Goal: Task Accomplishment & Management: Use online tool/utility

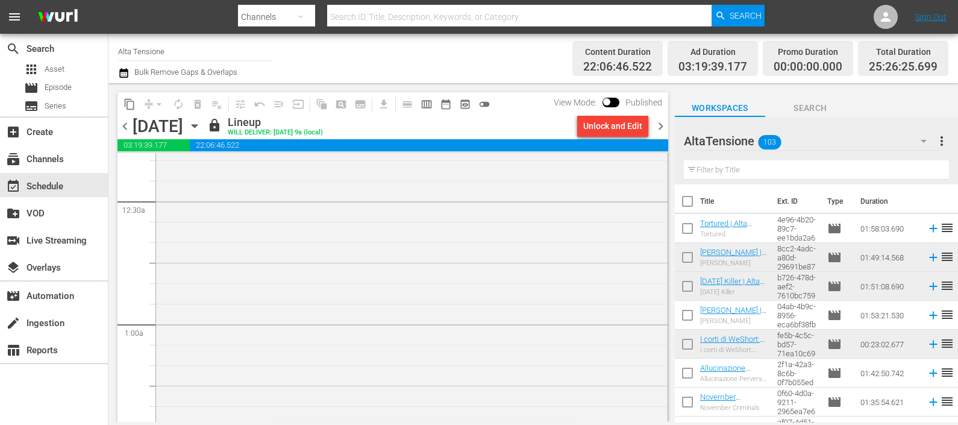
click at [664, 127] on span "chevron_right" at bounding box center [660, 126] width 15 height 15
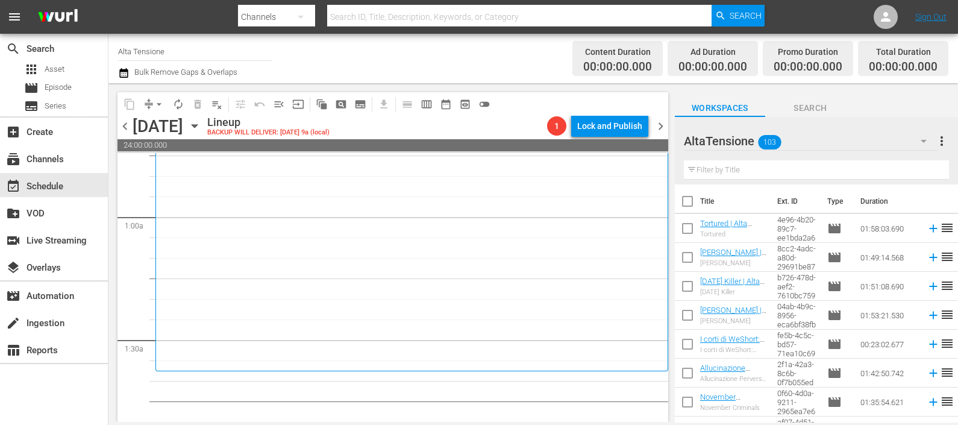
scroll to position [150, 0]
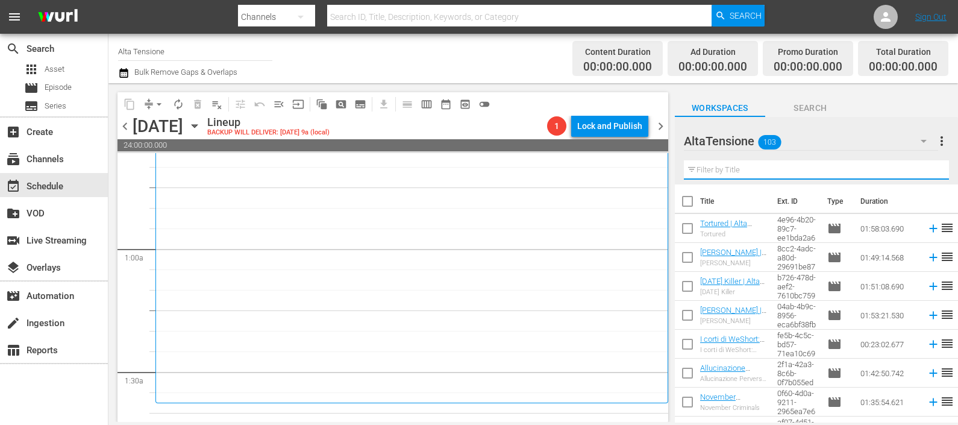
click at [770, 169] on input "text" at bounding box center [816, 169] width 265 height 19
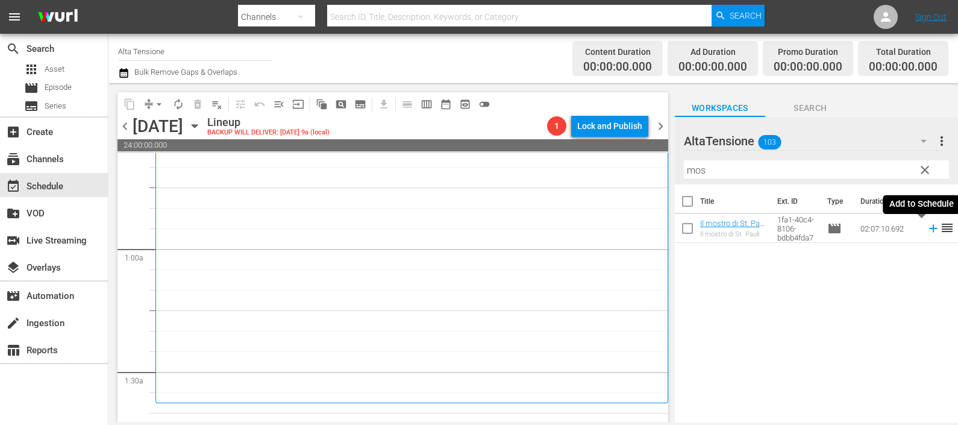
click at [927, 226] on icon at bounding box center [933, 228] width 13 height 13
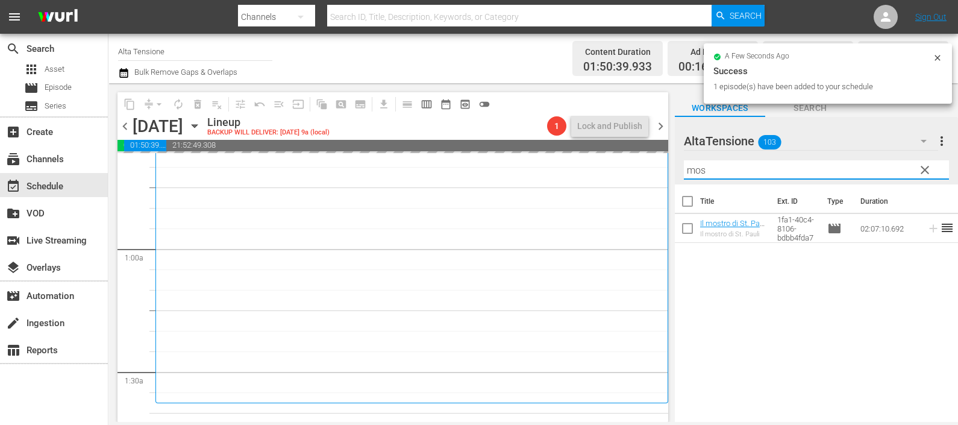
drag, startPoint x: 767, startPoint y: 174, endPoint x: 646, endPoint y: 183, distance: 120.9
click at [647, 182] on div "content_copy compress arrow_drop_down autorenew_outlined delete_forever_outline…" at bounding box center [533, 252] width 850 height 339
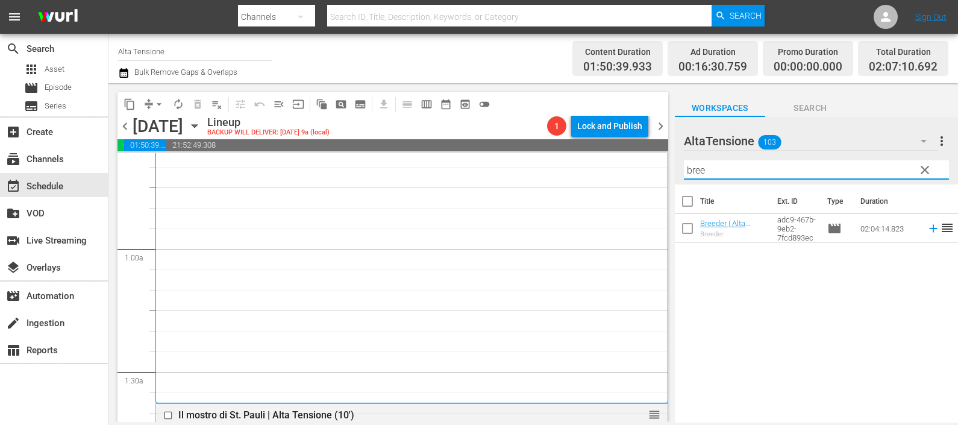
click at [927, 225] on icon at bounding box center [933, 228] width 13 height 13
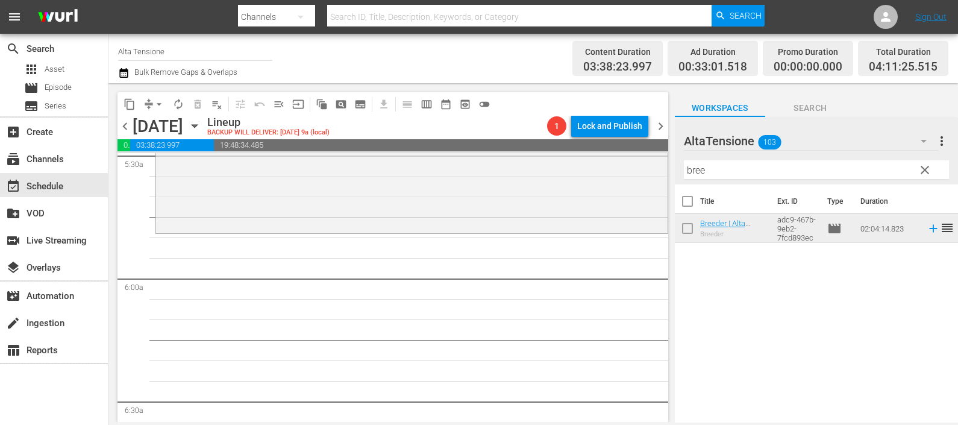
scroll to position [1431, 0]
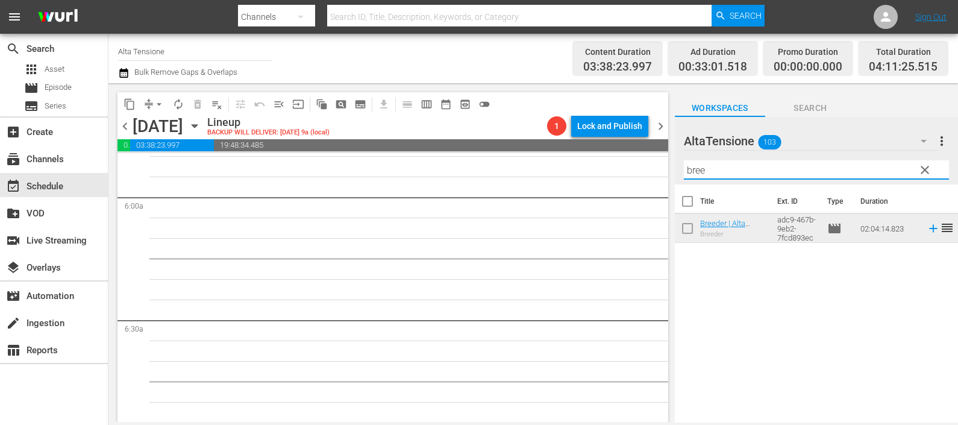
drag, startPoint x: 723, startPoint y: 171, endPoint x: 654, endPoint y: 172, distance: 68.7
click at [654, 173] on div "content_copy compress arrow_drop_down autorenew_outlined delete_forever_outline…" at bounding box center [533, 252] width 850 height 339
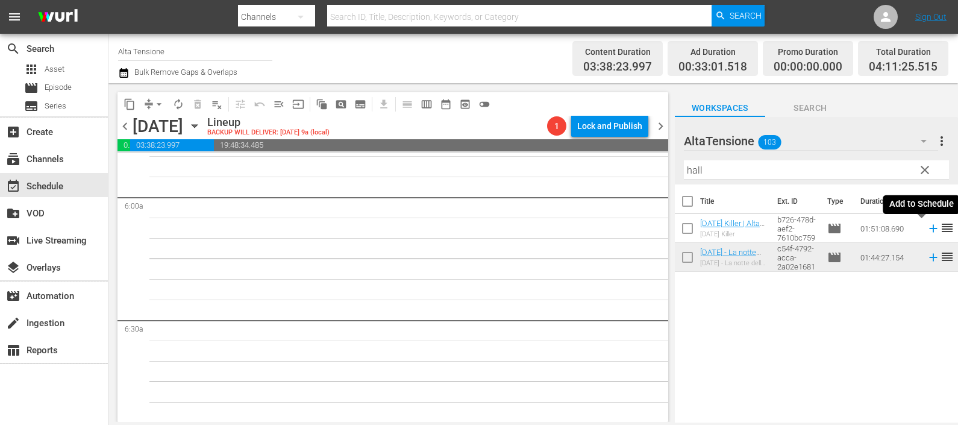
click at [927, 228] on icon at bounding box center [933, 228] width 13 height 13
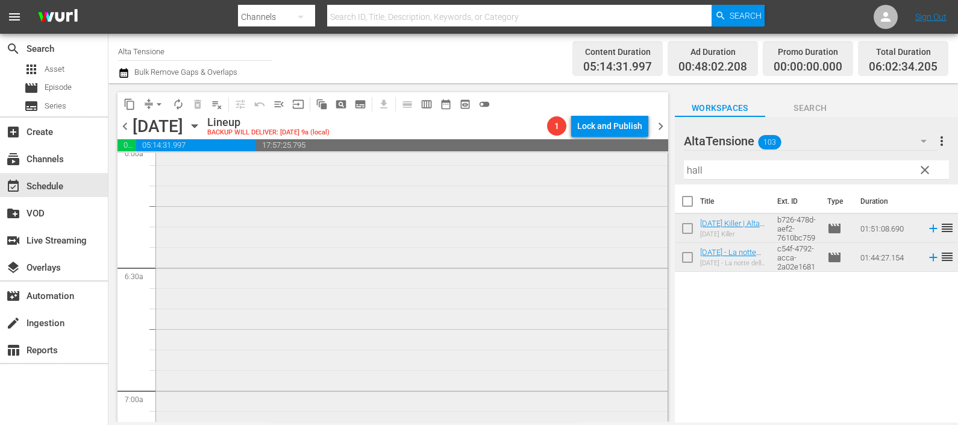
scroll to position [1356, 0]
click at [165, 241] on input "checkbox" at bounding box center [169, 240] width 13 height 10
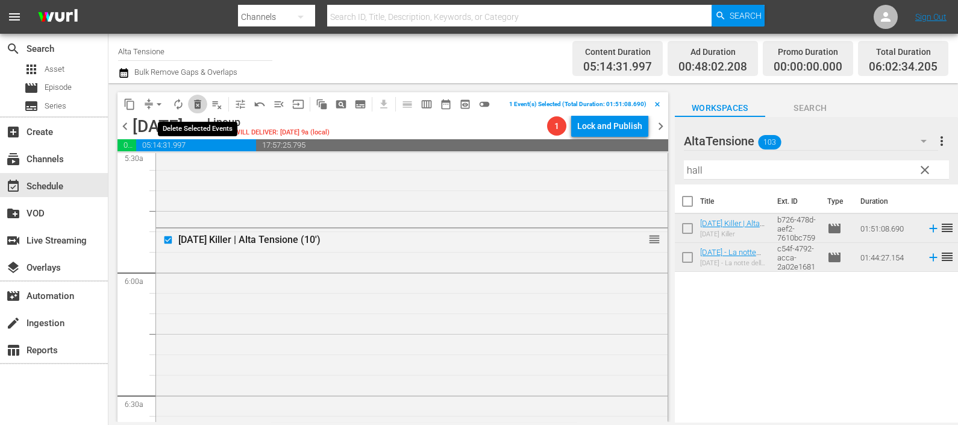
click at [192, 99] on span "delete_forever_outlined" at bounding box center [198, 104] width 12 height 12
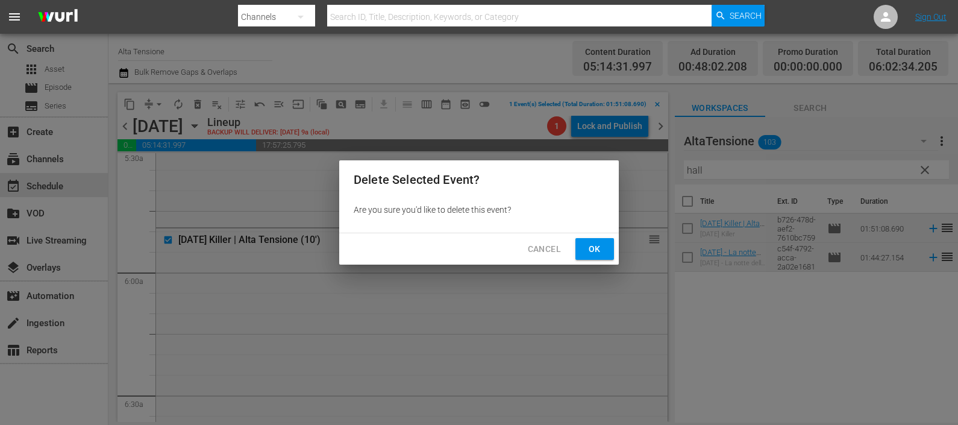
click at [584, 254] on button "Ok" at bounding box center [594, 249] width 39 height 22
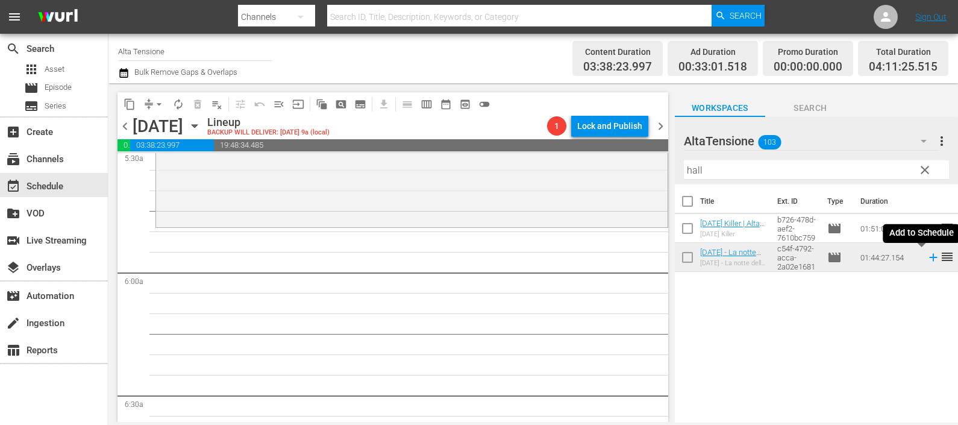
click at [927, 260] on icon at bounding box center [933, 257] width 13 height 13
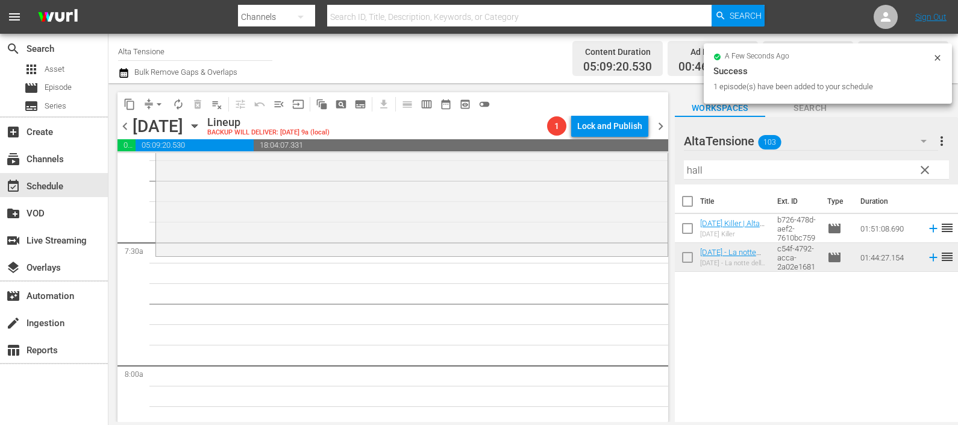
scroll to position [1808, 0]
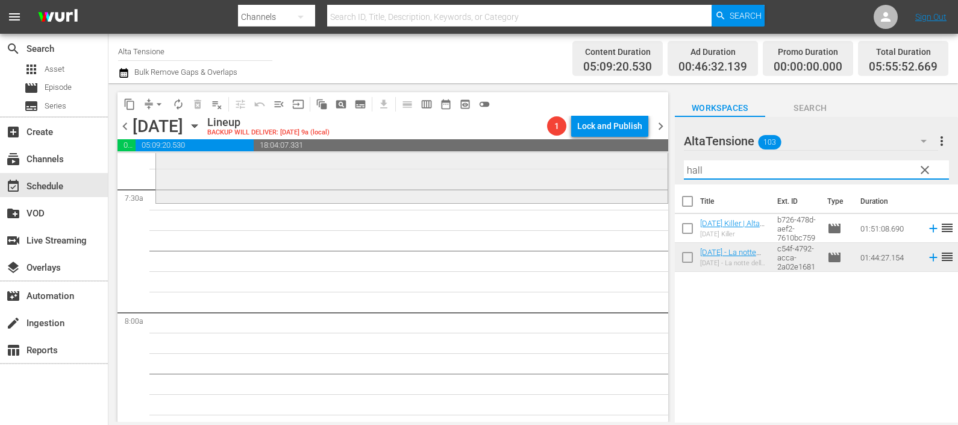
drag, startPoint x: 716, startPoint y: 172, endPoint x: 631, endPoint y: 174, distance: 85.6
click at [631, 175] on div "content_copy compress arrow_drop_down autorenew_outlined delete_forever_outline…" at bounding box center [533, 252] width 850 height 339
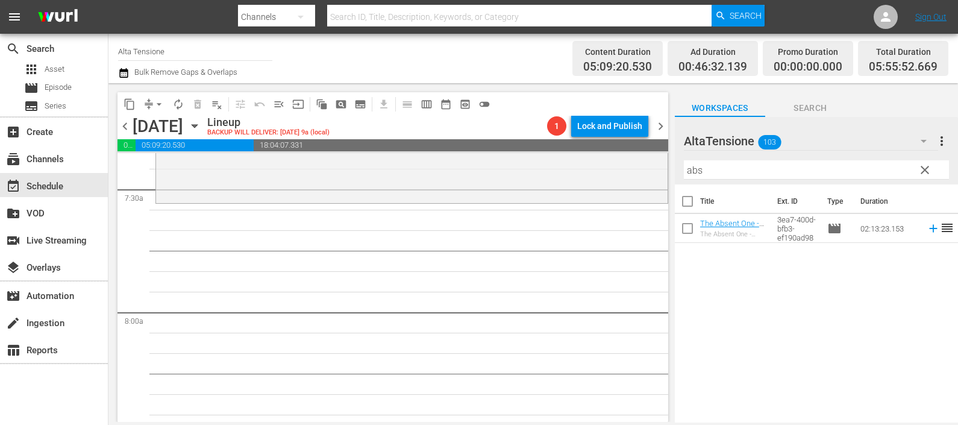
click at [929, 228] on icon at bounding box center [933, 229] width 8 height 8
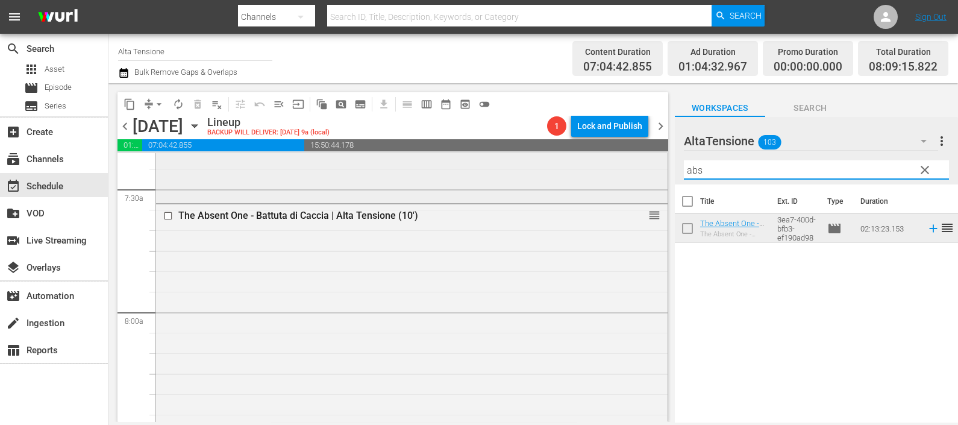
drag, startPoint x: 720, startPoint y: 169, endPoint x: 623, endPoint y: 172, distance: 97.1
click at [629, 175] on div "content_copy compress arrow_drop_down autorenew_outlined delete_forever_outline…" at bounding box center [533, 252] width 850 height 339
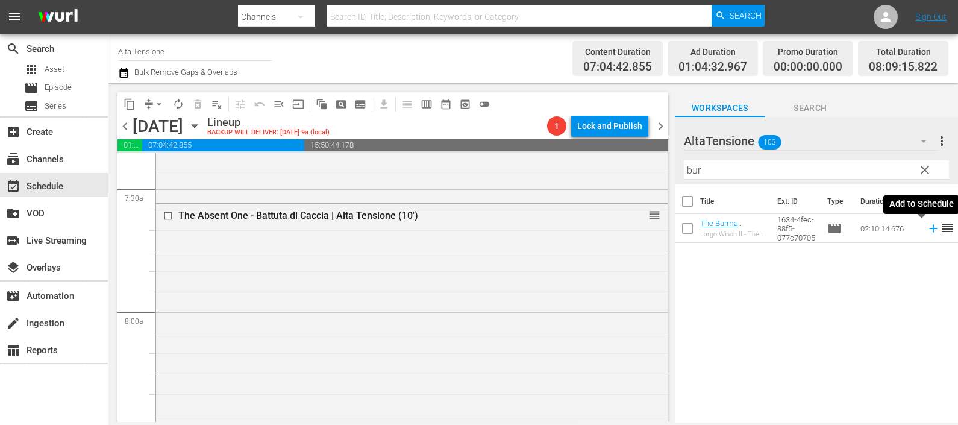
drag, startPoint x: 923, startPoint y: 229, endPoint x: 913, endPoint y: 230, distance: 10.3
click at [927, 229] on icon at bounding box center [933, 228] width 13 height 13
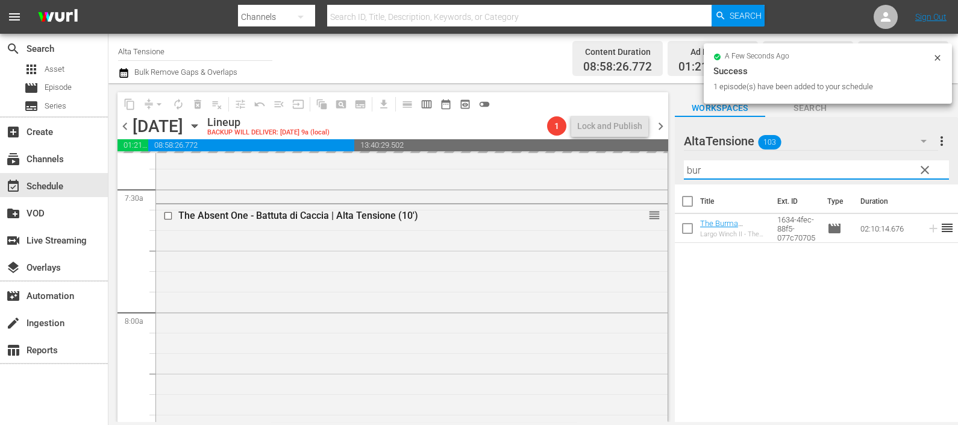
drag, startPoint x: 717, startPoint y: 171, endPoint x: 669, endPoint y: 164, distance: 48.1
click at [669, 164] on div "content_copy compress arrow_drop_down autorenew_outlined delete_forever_outline…" at bounding box center [533, 252] width 850 height 339
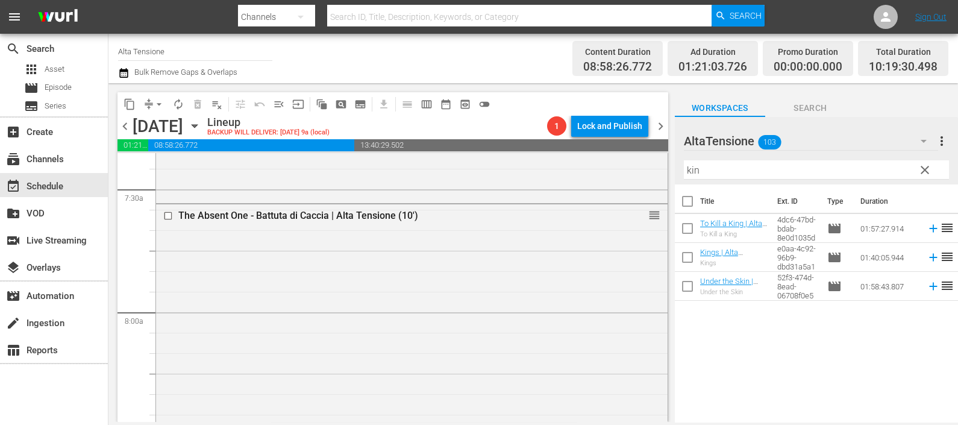
click at [927, 259] on icon at bounding box center [933, 257] width 13 height 13
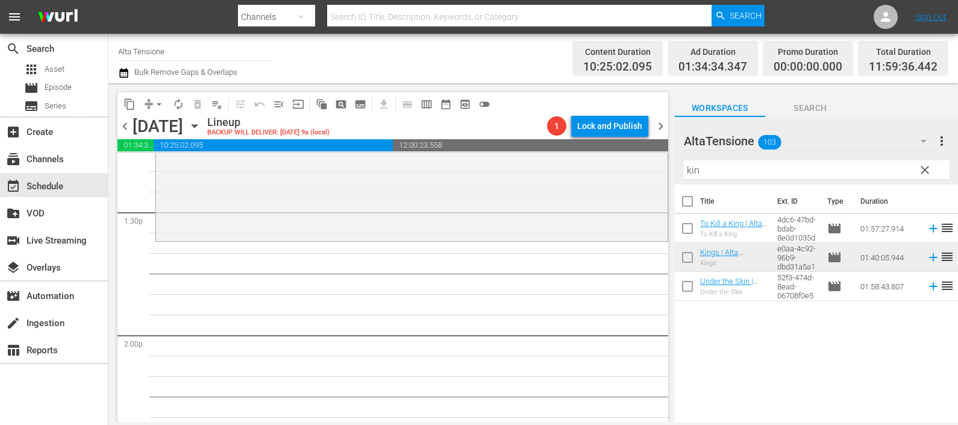
scroll to position [3314, 0]
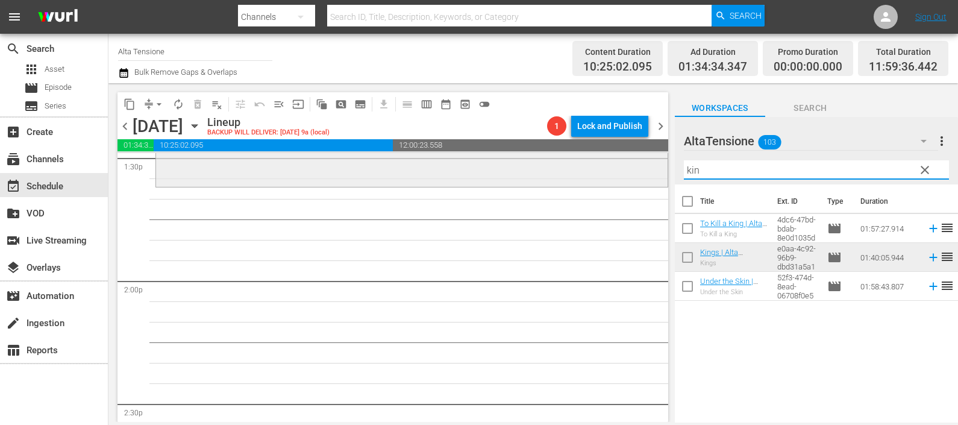
drag, startPoint x: 738, startPoint y: 178, endPoint x: 653, endPoint y: 169, distance: 86.0
click at [656, 168] on div "content_copy compress arrow_drop_down autorenew_outlined delete_forever_outline…" at bounding box center [533, 252] width 850 height 339
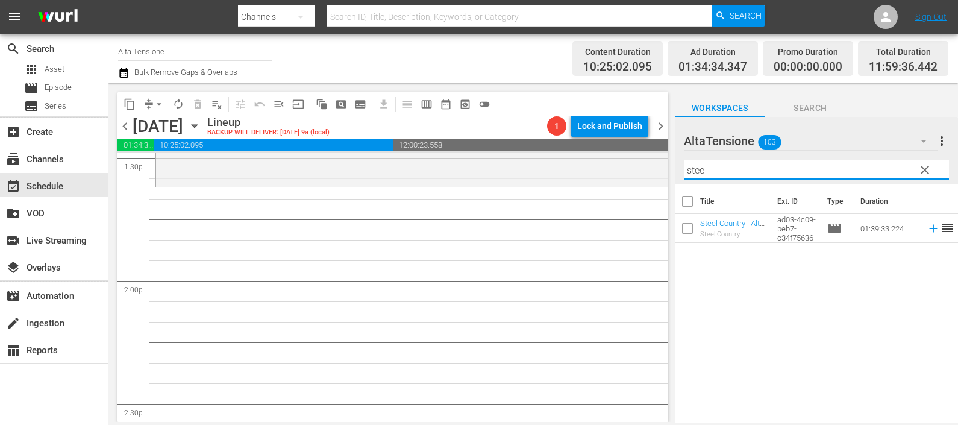
click at [927, 227] on icon at bounding box center [933, 228] width 13 height 13
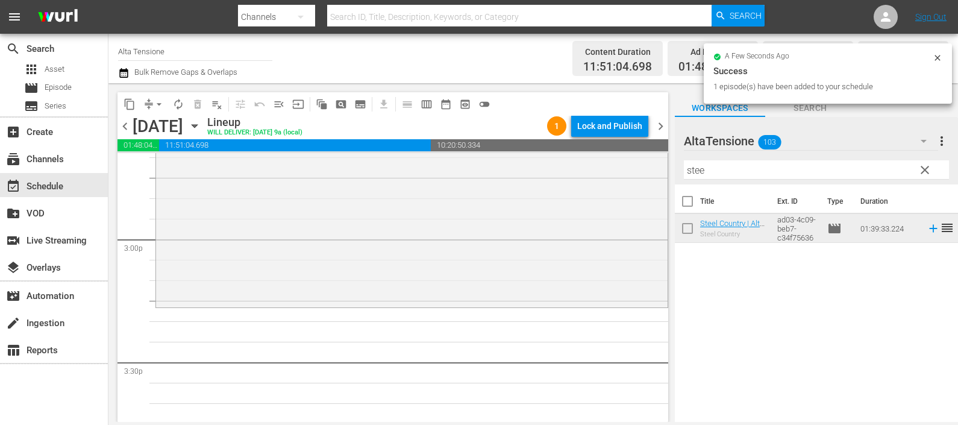
scroll to position [3616, 0]
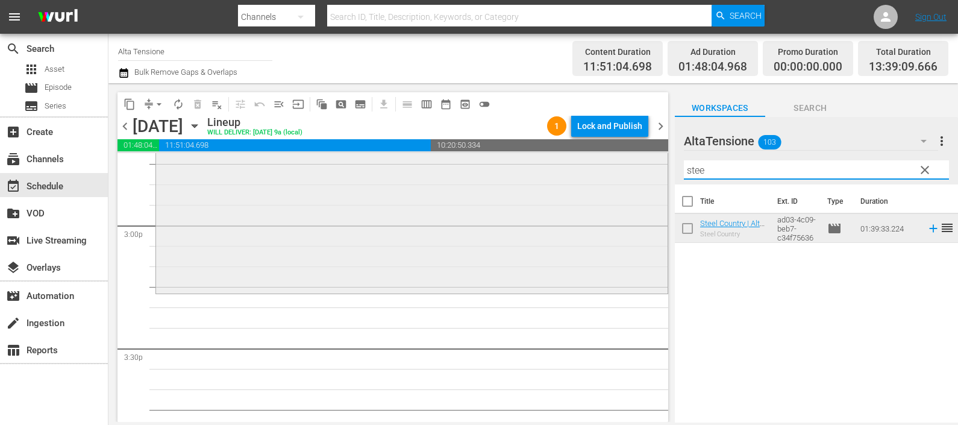
drag, startPoint x: 739, startPoint y: 171, endPoint x: 575, endPoint y: 166, distance: 164.6
click at [583, 171] on div "content_copy compress arrow_drop_down autorenew_outlined delete_forever_outline…" at bounding box center [533, 252] width 850 height 339
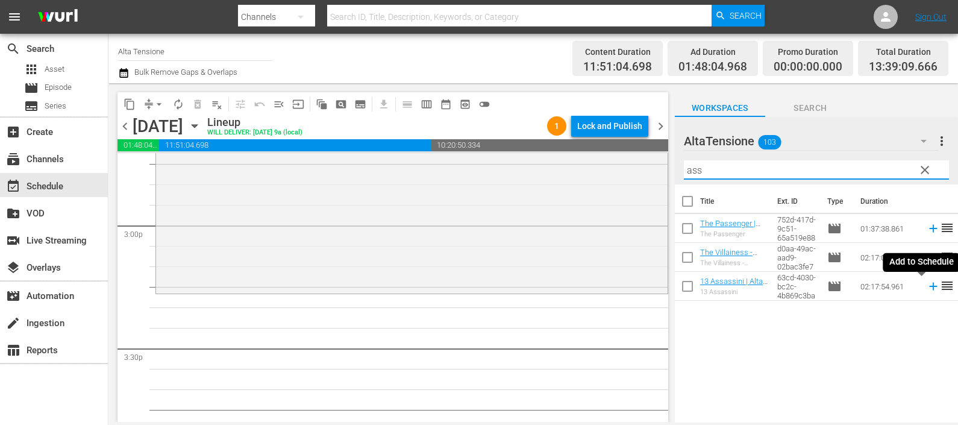
click at [927, 290] on icon at bounding box center [933, 286] width 13 height 13
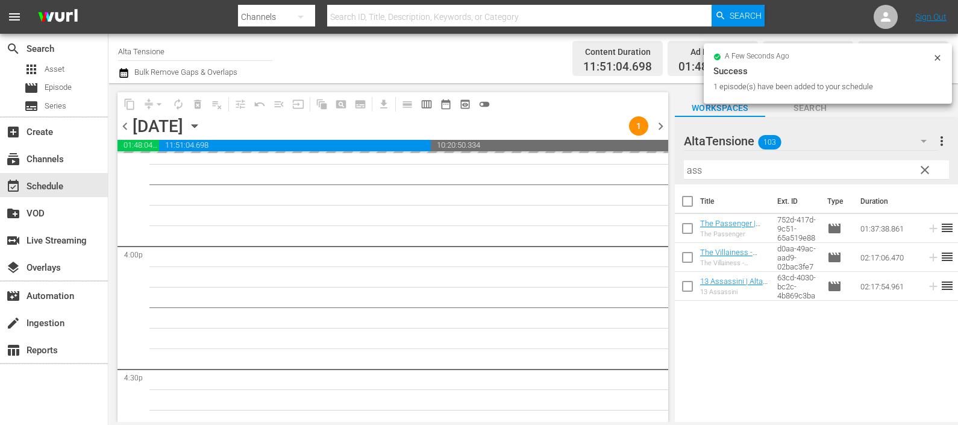
scroll to position [3916, 0]
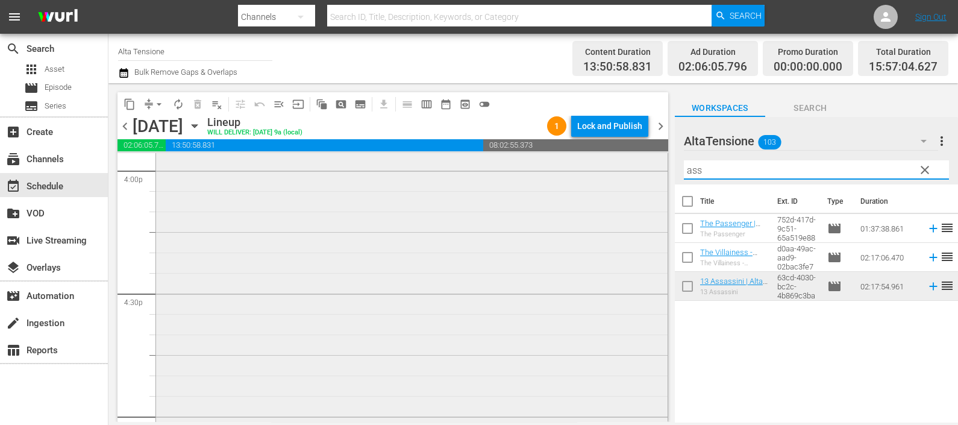
drag, startPoint x: 725, startPoint y: 169, endPoint x: 631, endPoint y: 185, distance: 95.4
click at [633, 184] on div "content_copy compress arrow_drop_down autorenew_outlined delete_forever_outline…" at bounding box center [533, 252] width 850 height 339
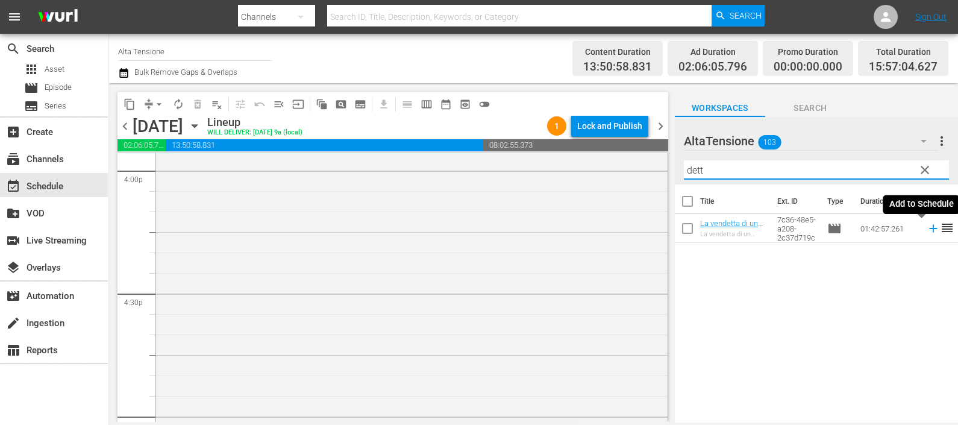
click at [927, 227] on icon at bounding box center [933, 228] width 13 height 13
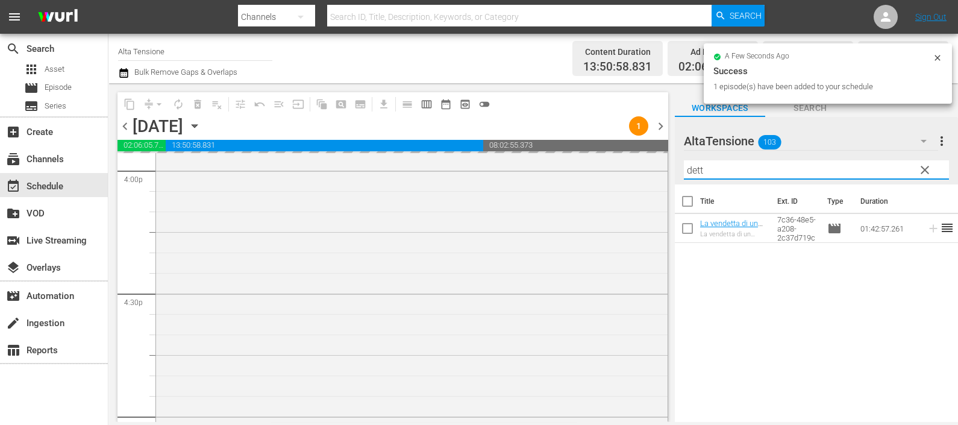
drag, startPoint x: 715, startPoint y: 163, endPoint x: 680, endPoint y: 162, distance: 35.6
click at [680, 162] on div "AltaTensione 103 AltaTensione more_vert clear Filter by Title dett" at bounding box center [816, 150] width 283 height 67
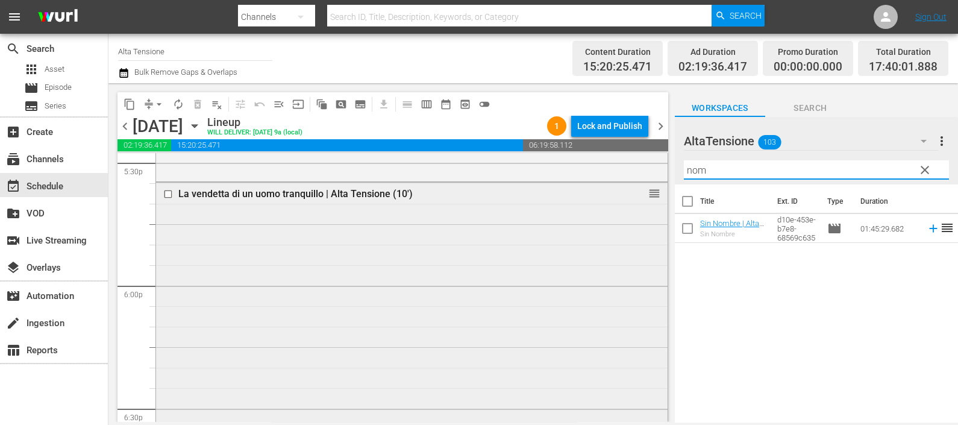
scroll to position [4670, 0]
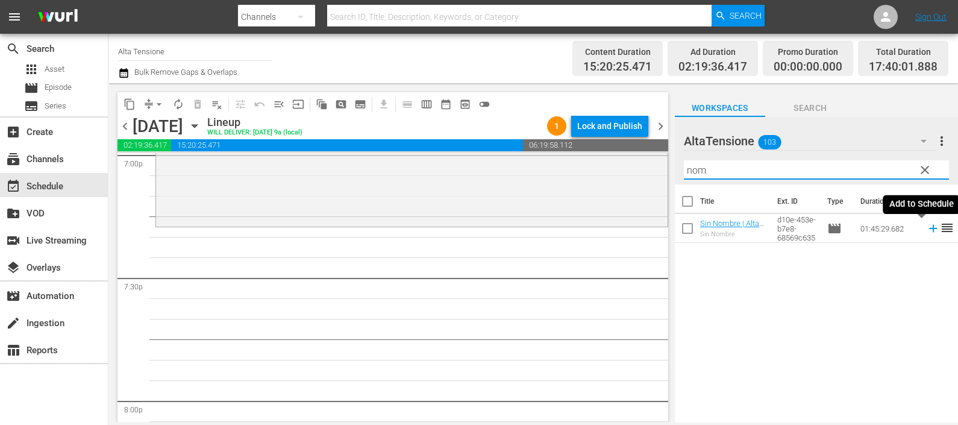
click at [927, 230] on icon at bounding box center [933, 228] width 13 height 13
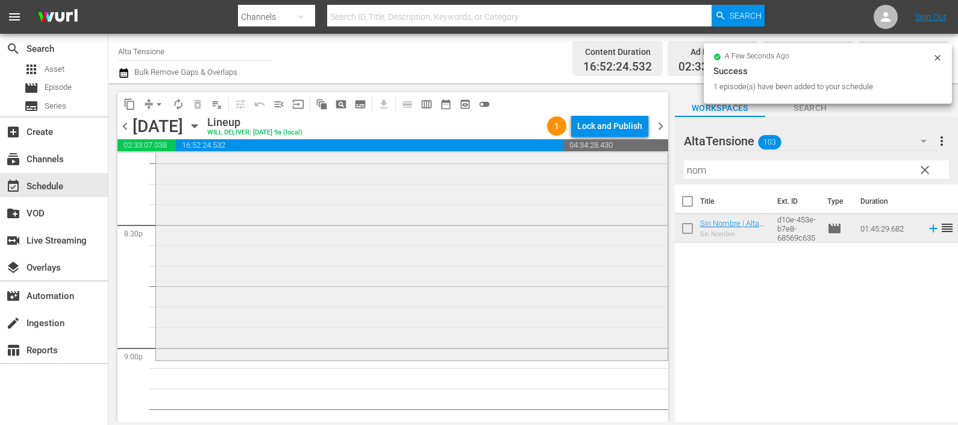
scroll to position [4971, 0]
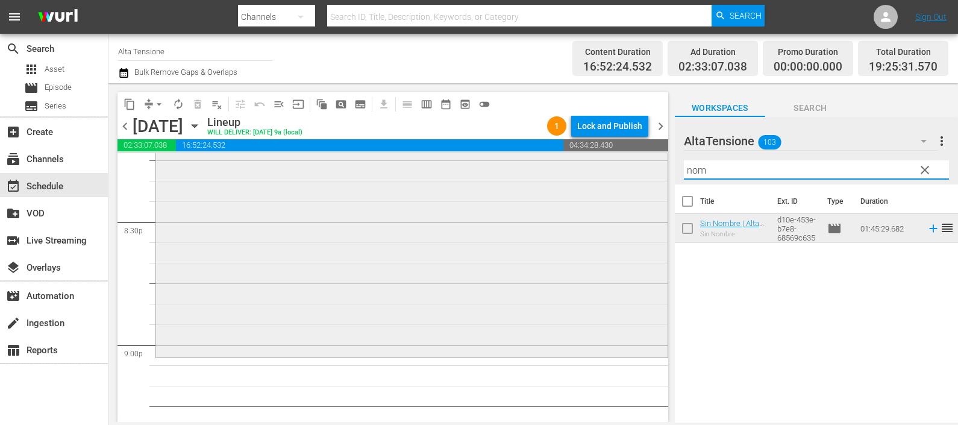
drag, startPoint x: 729, startPoint y: 174, endPoint x: 622, endPoint y: 171, distance: 107.3
click at [624, 171] on div "content_copy compress arrow_drop_down autorenew_outlined delete_forever_outline…" at bounding box center [533, 252] width 850 height 339
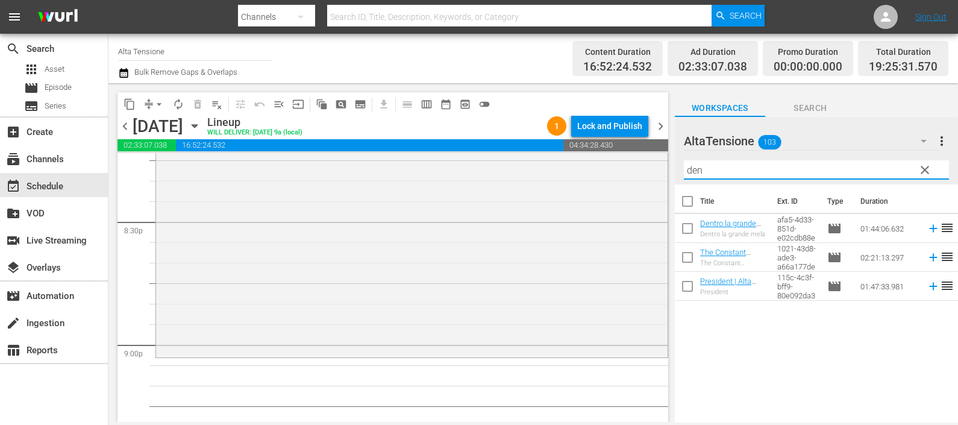
click at [927, 229] on icon at bounding box center [933, 228] width 13 height 13
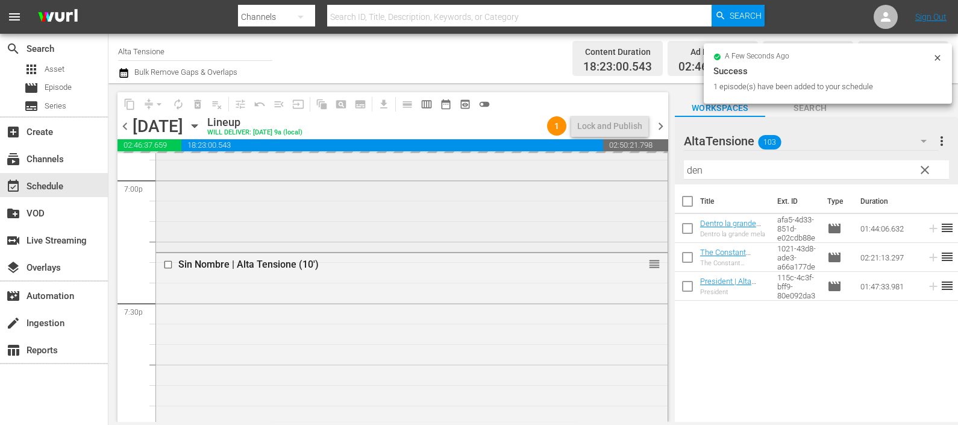
scroll to position [4594, 0]
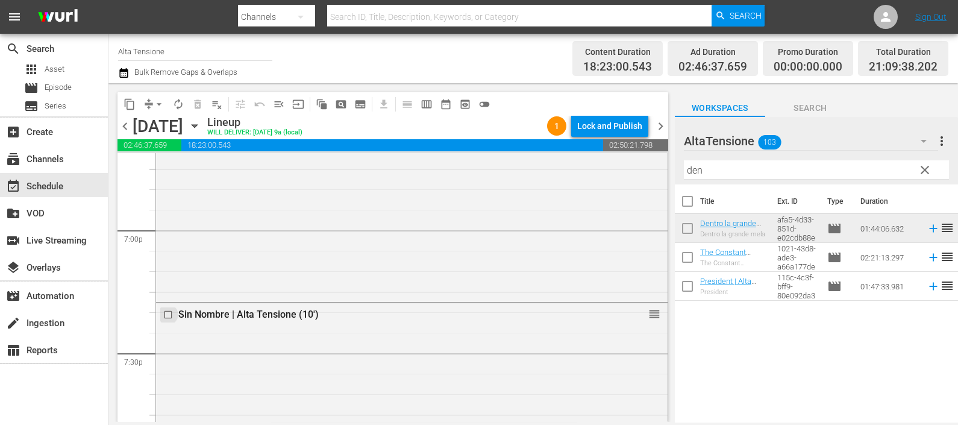
click at [169, 315] on input "checkbox" at bounding box center [169, 315] width 13 height 10
click at [196, 100] on span "delete_forever_outlined" at bounding box center [198, 104] width 12 height 12
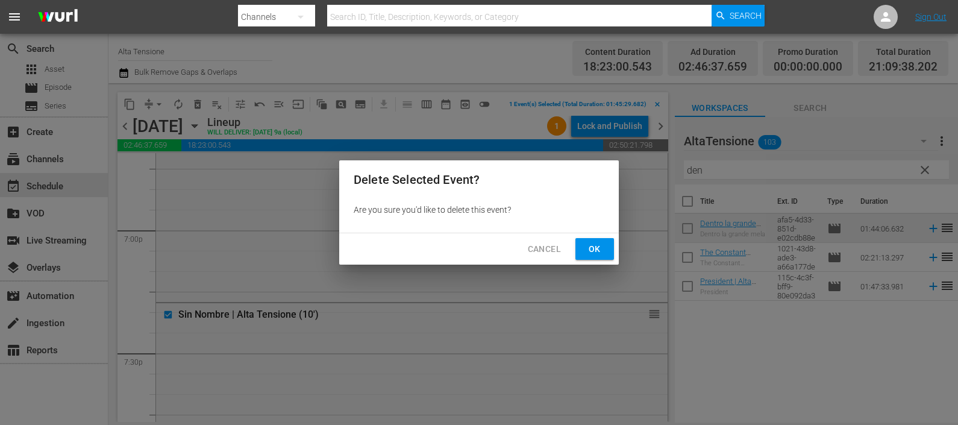
click at [597, 248] on span "Ok" at bounding box center [594, 249] width 19 height 15
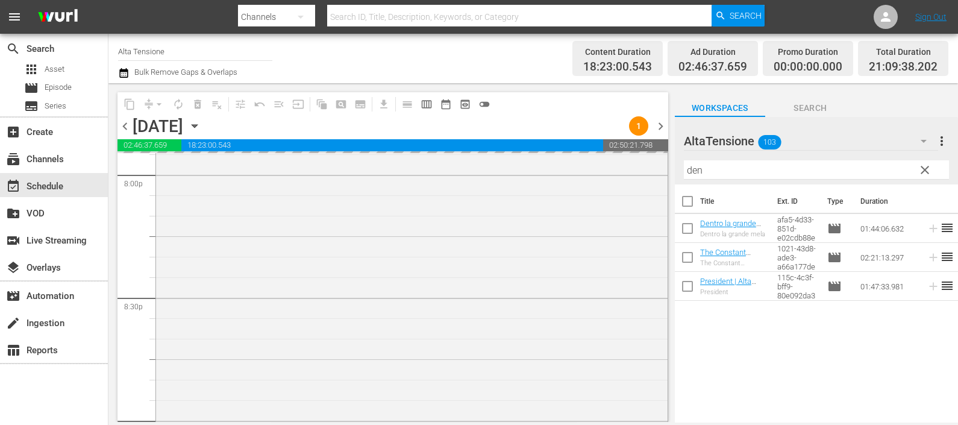
scroll to position [5047, 0]
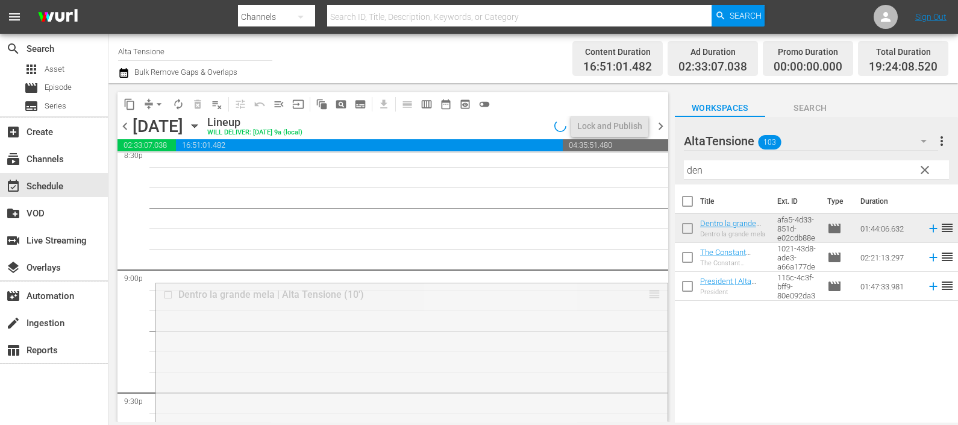
drag, startPoint x: 641, startPoint y: 298, endPoint x: 617, endPoint y: 172, distance: 128.1
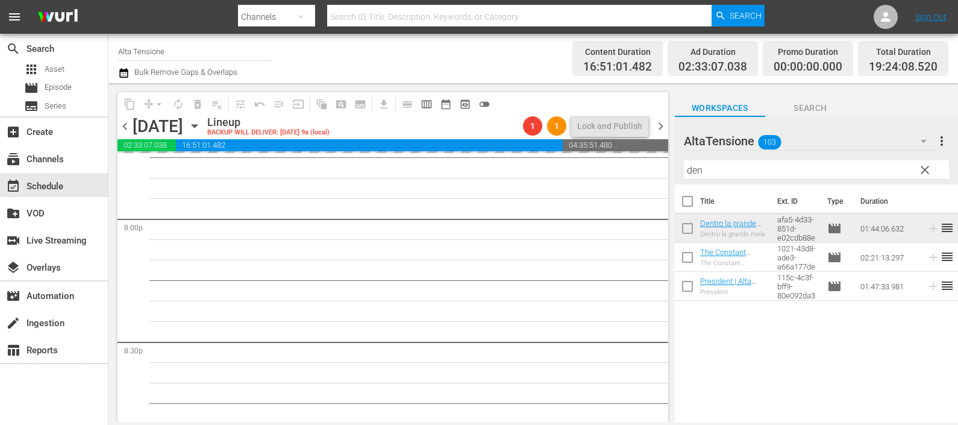
scroll to position [4820, 0]
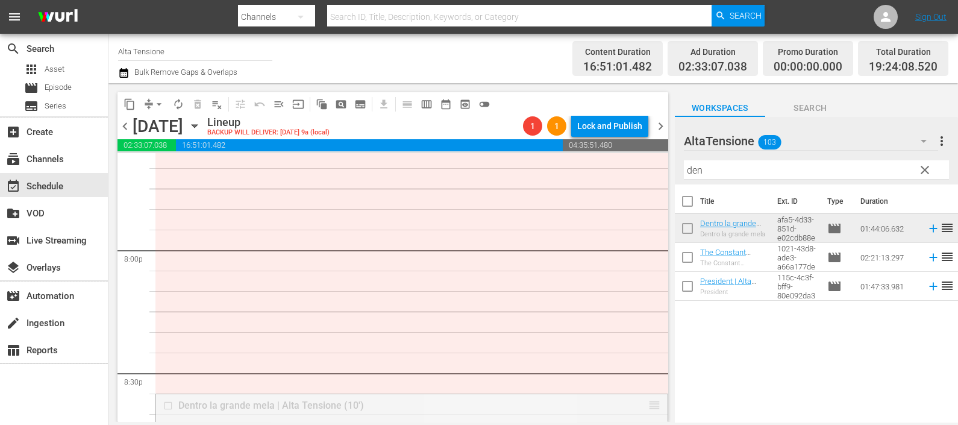
drag, startPoint x: 643, startPoint y: 404, endPoint x: 615, endPoint y: 180, distance: 226.0
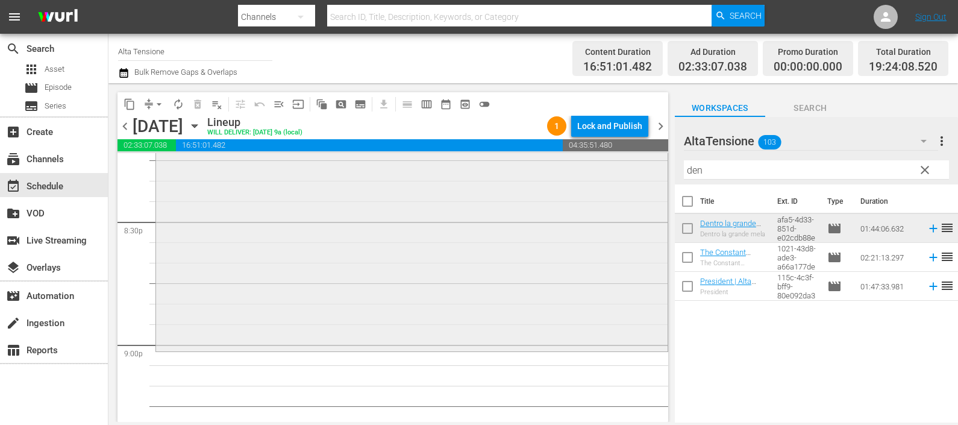
scroll to position [4896, 0]
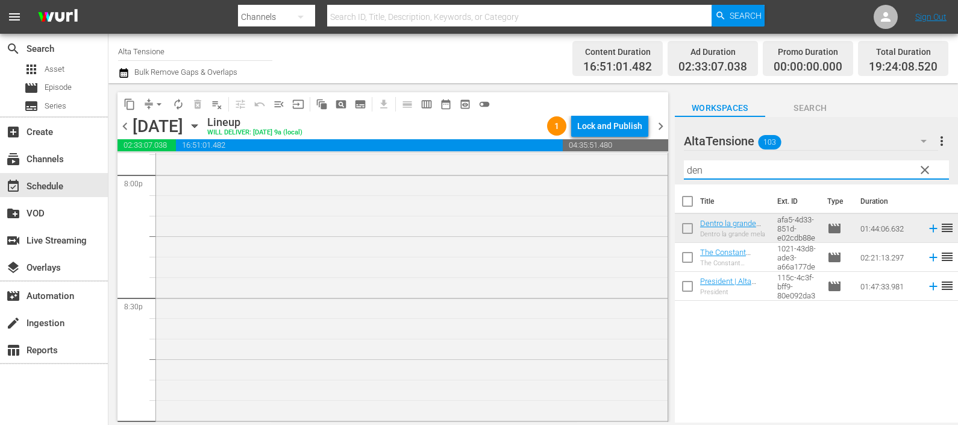
drag, startPoint x: 718, startPoint y: 165, endPoint x: 669, endPoint y: 166, distance: 48.8
click at [670, 165] on div "content_copy compress arrow_drop_down autorenew_outlined delete_forever_outline…" at bounding box center [533, 252] width 850 height 339
type input "sin"
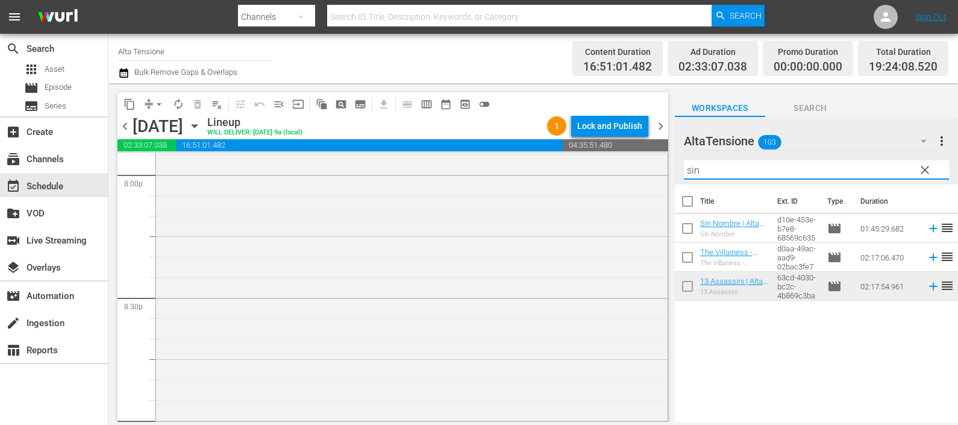
drag, startPoint x: 706, startPoint y: 172, endPoint x: 660, endPoint y: 166, distance: 46.8
click at [660, 165] on div "content_copy compress arrow_drop_down autorenew_outlined delete_forever_outline…" at bounding box center [533, 252] width 850 height 339
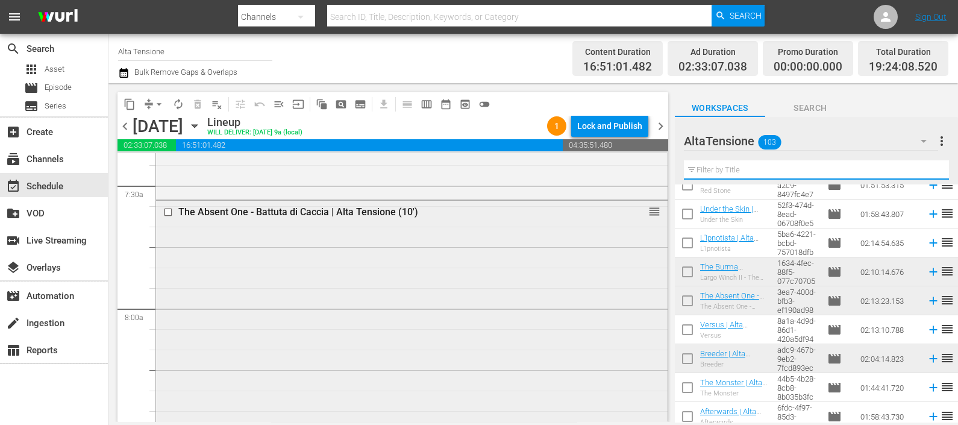
scroll to position [1808, 0]
drag, startPoint x: 164, startPoint y: 216, endPoint x: 228, endPoint y: 93, distance: 138.3
click at [165, 216] on input "checkbox" at bounding box center [169, 215] width 13 height 10
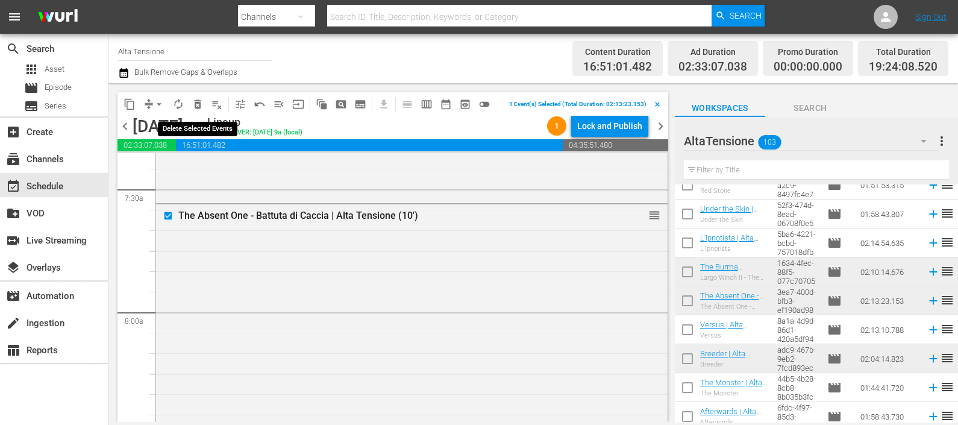
click at [196, 103] on span "delete_forever_outlined" at bounding box center [198, 104] width 12 height 12
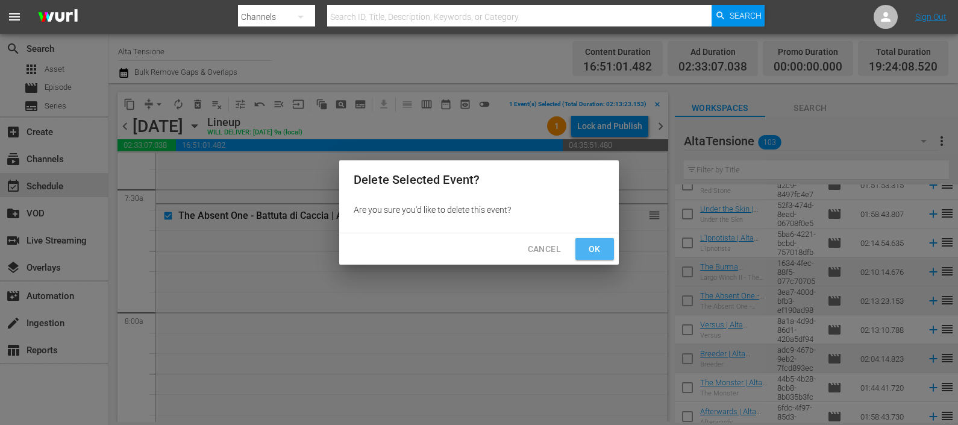
click at [585, 254] on button "Ok" at bounding box center [594, 249] width 39 height 22
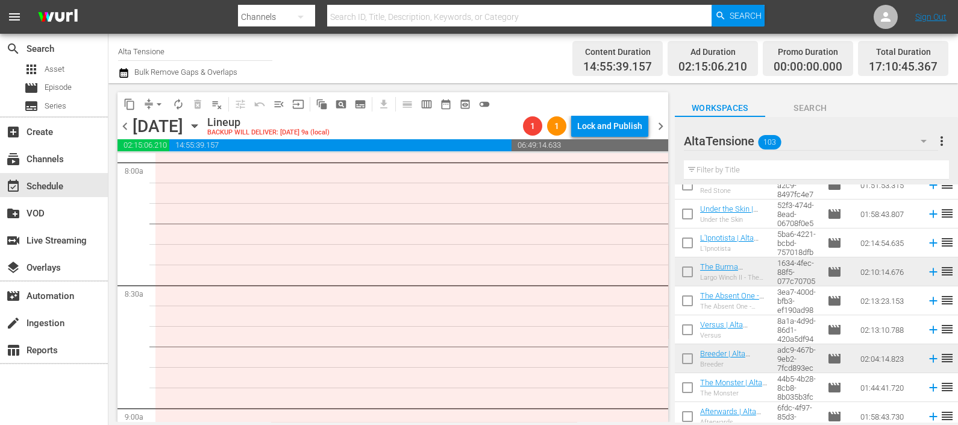
scroll to position [1883, 0]
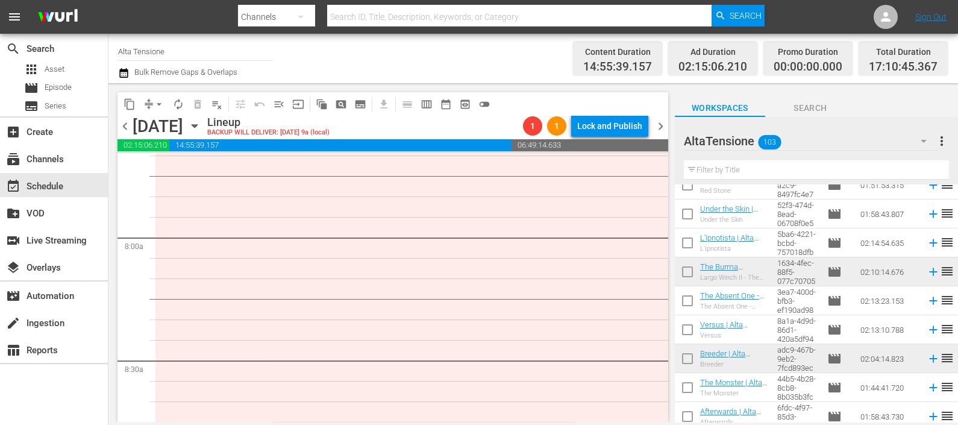
click at [733, 166] on input "text" at bounding box center [816, 169] width 265 height 19
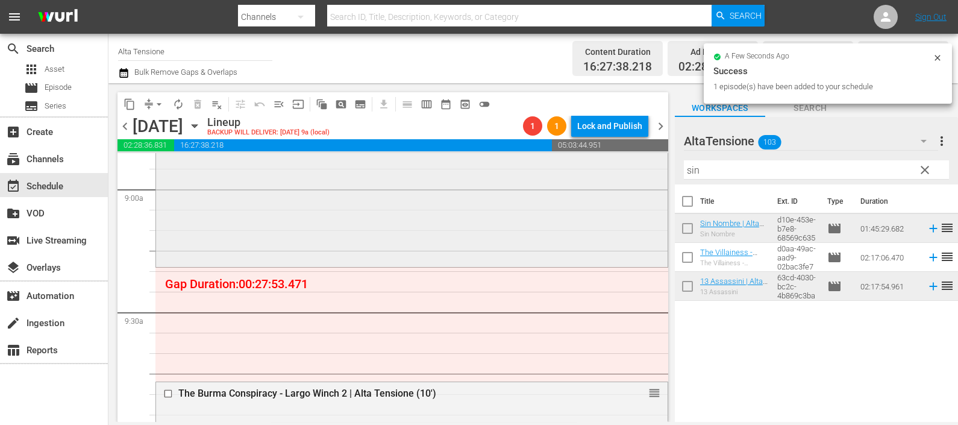
scroll to position [2184, 0]
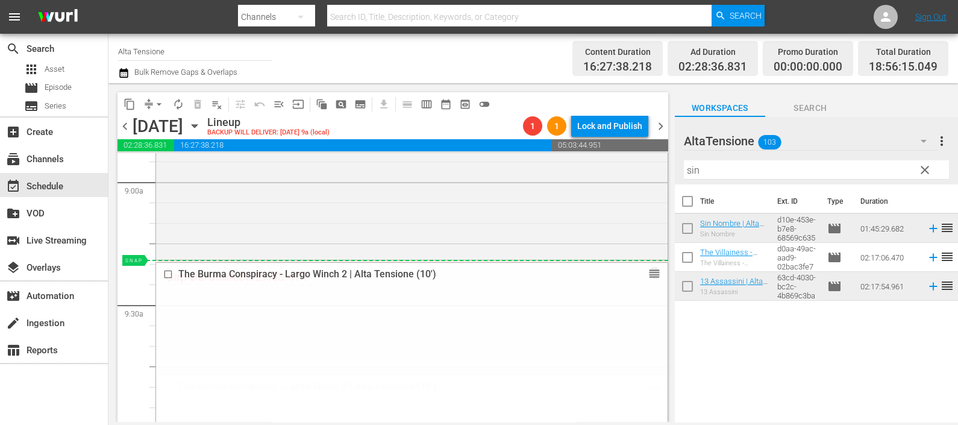
drag, startPoint x: 641, startPoint y: 384, endPoint x: 619, endPoint y: 262, distance: 124.2
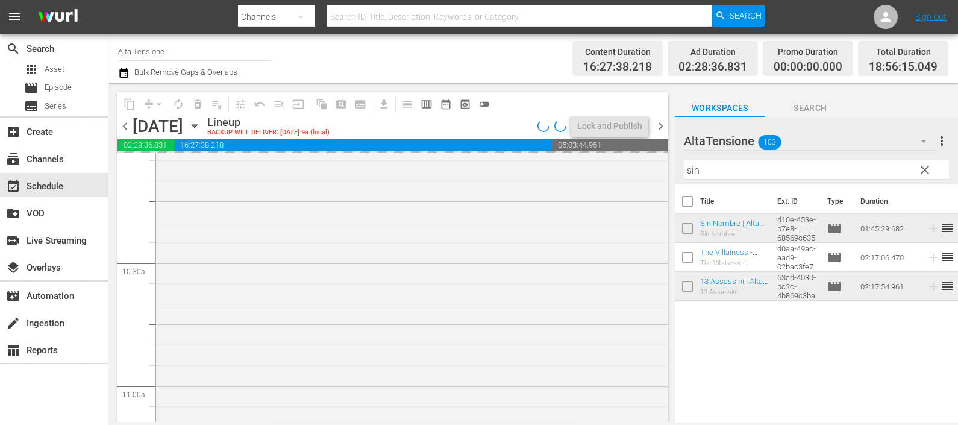
scroll to position [2712, 0]
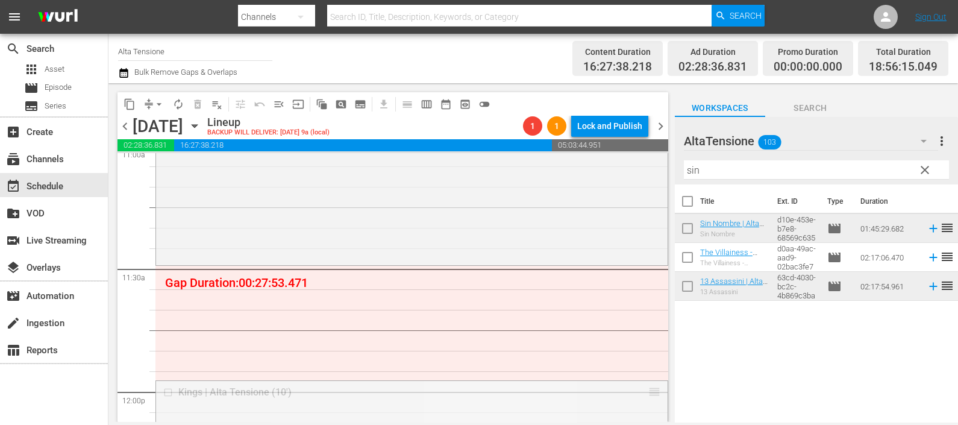
drag, startPoint x: 641, startPoint y: 390, endPoint x: 612, endPoint y: 277, distance: 116.9
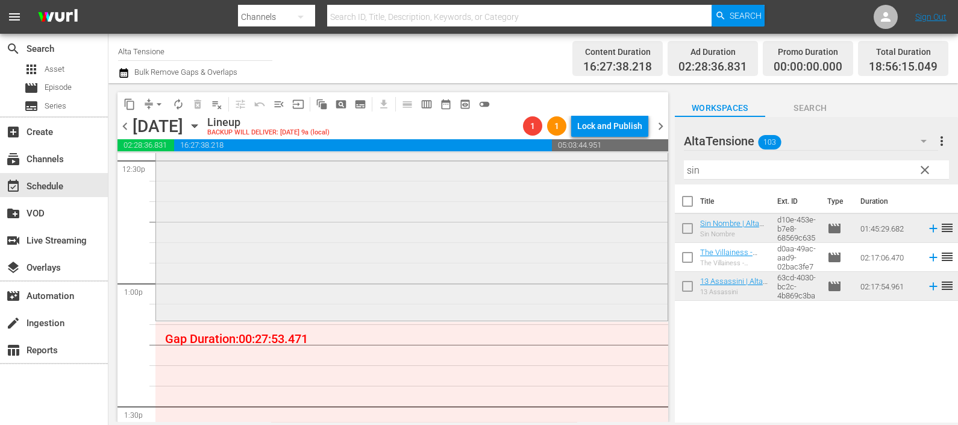
scroll to position [3164, 0]
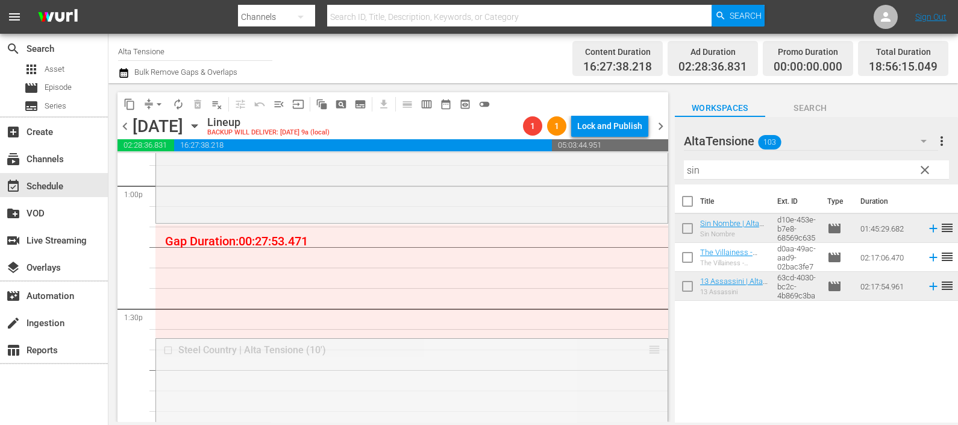
drag, startPoint x: 639, startPoint y: 348, endPoint x: 634, endPoint y: 227, distance: 121.2
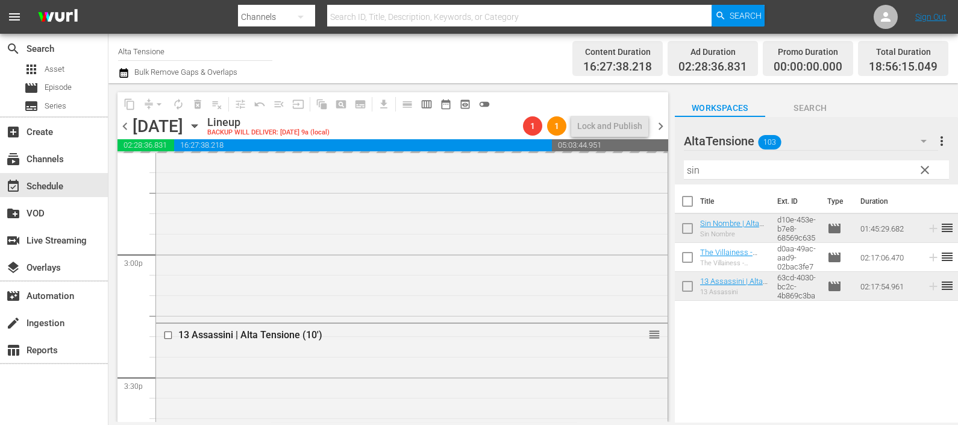
scroll to position [3616, 0]
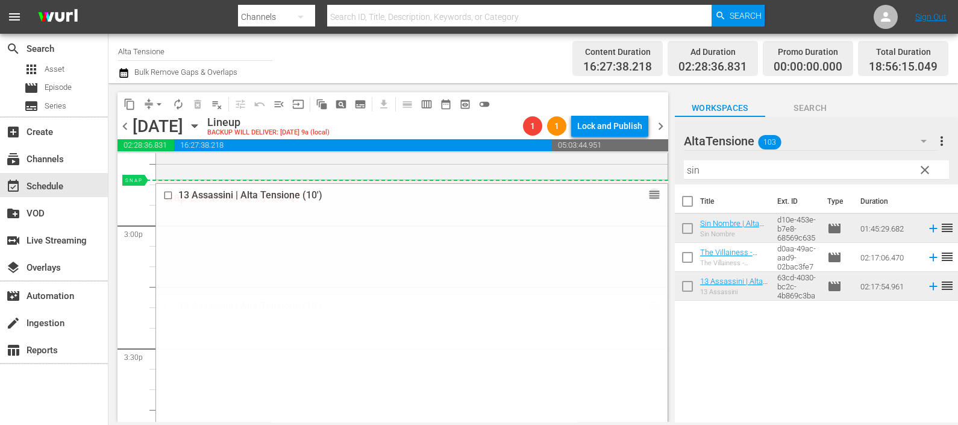
drag, startPoint x: 642, startPoint y: 309, endPoint x: 630, endPoint y: 180, distance: 128.9
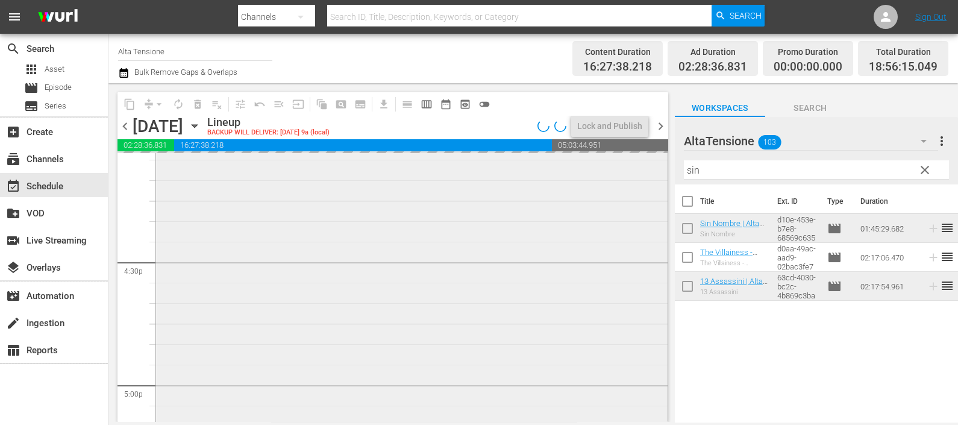
scroll to position [4067, 0]
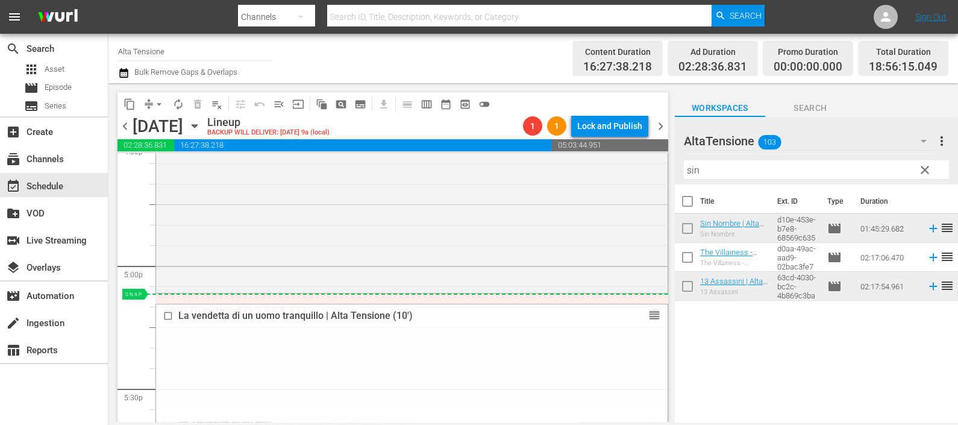
drag, startPoint x: 642, startPoint y: 420, endPoint x: 627, endPoint y: 298, distance: 122.6
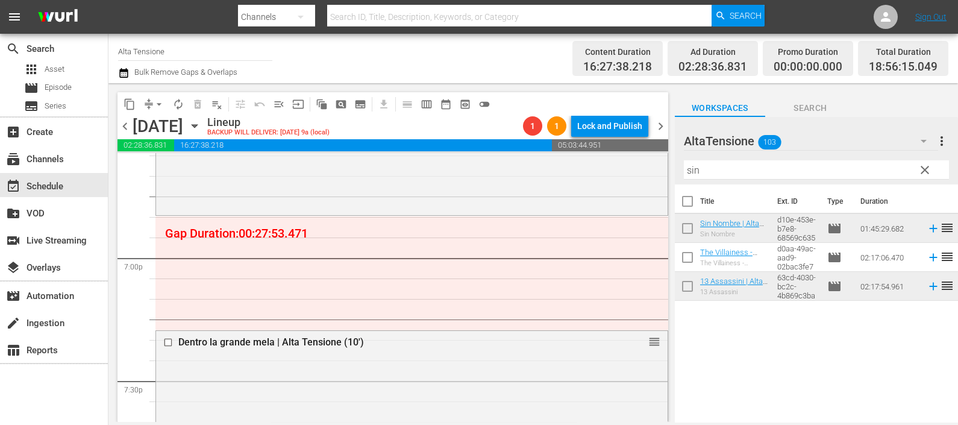
scroll to position [4519, 0]
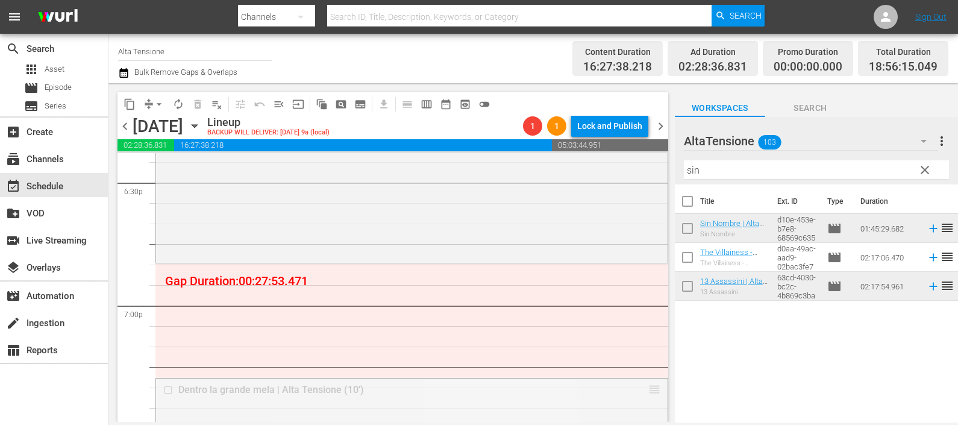
drag, startPoint x: 642, startPoint y: 395, endPoint x: 637, endPoint y: 277, distance: 118.2
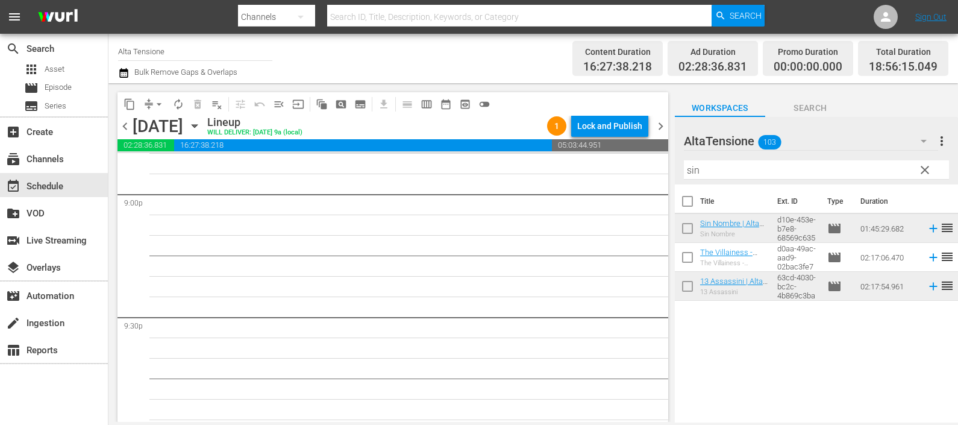
scroll to position [4971, 0]
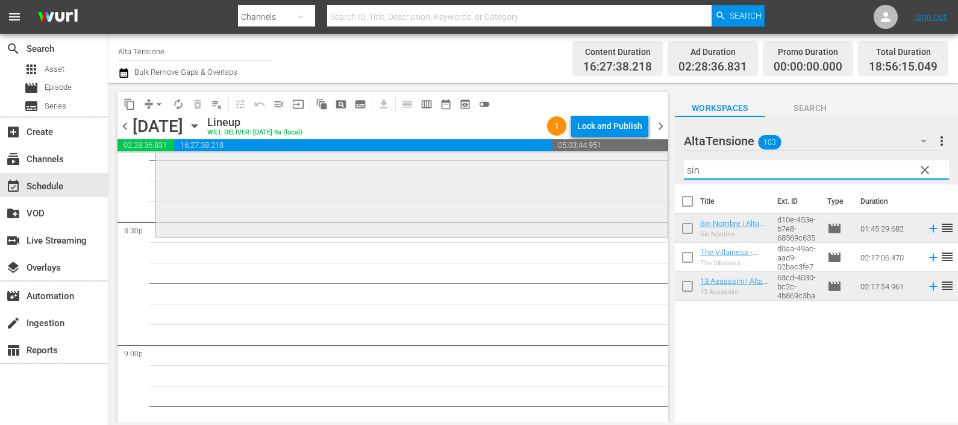
drag, startPoint x: 723, startPoint y: 167, endPoint x: 645, endPoint y: 165, distance: 78.4
click at [645, 163] on div "content_copy compress arrow_drop_down autorenew_outlined delete_forever_outline…" at bounding box center [533, 252] width 850 height 339
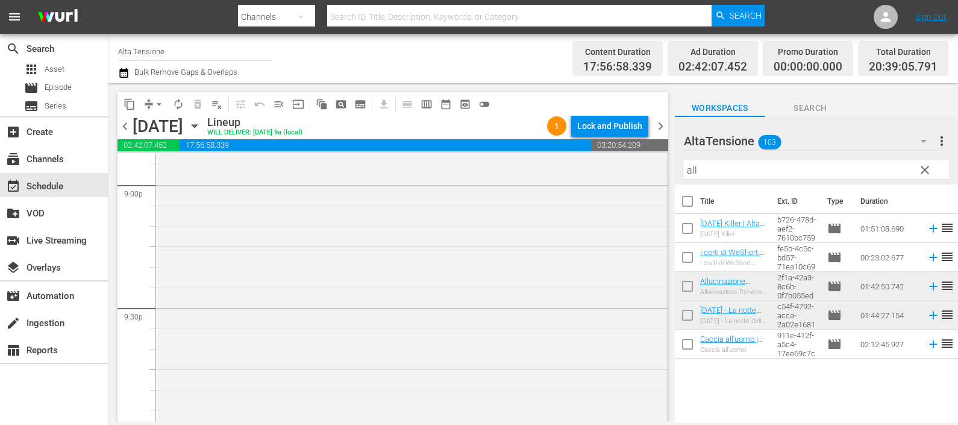
scroll to position [5423, 0]
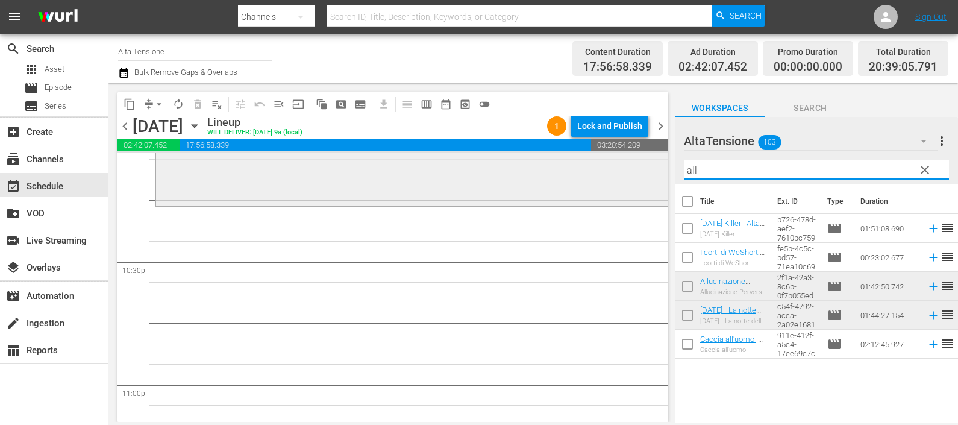
drag, startPoint x: 609, startPoint y: 168, endPoint x: 598, endPoint y: 172, distance: 11.1
click at [600, 172] on div "content_copy compress arrow_drop_down autorenew_outlined delete_forever_outline…" at bounding box center [533, 252] width 850 height 339
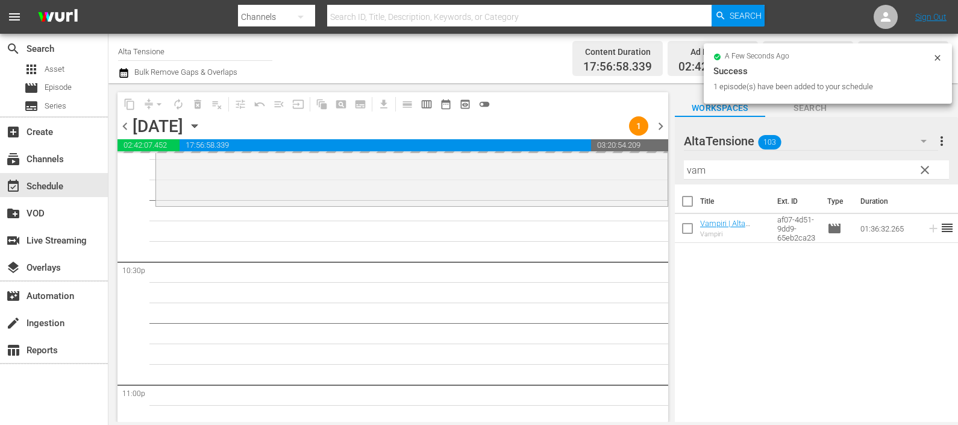
scroll to position [5631, 0]
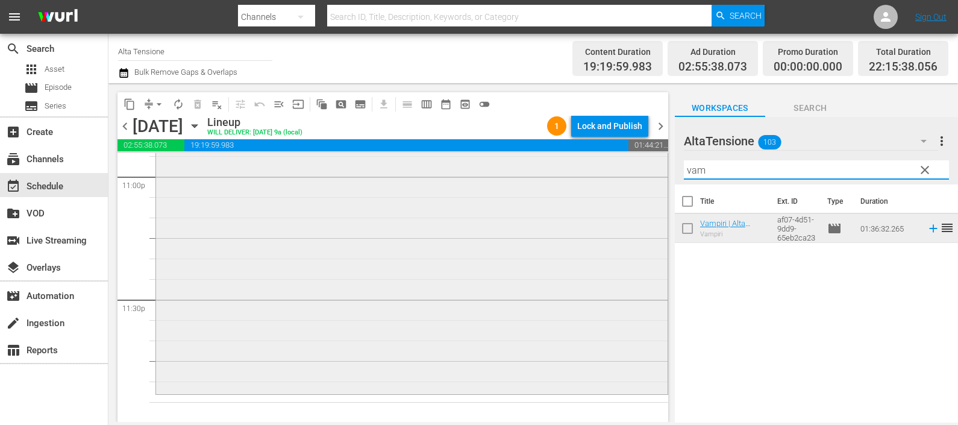
drag, startPoint x: 718, startPoint y: 172, endPoint x: 653, endPoint y: 172, distance: 65.7
click at [653, 171] on div "content_copy compress arrow_drop_down autorenew_outlined delete_forever_outline…" at bounding box center [533, 252] width 850 height 339
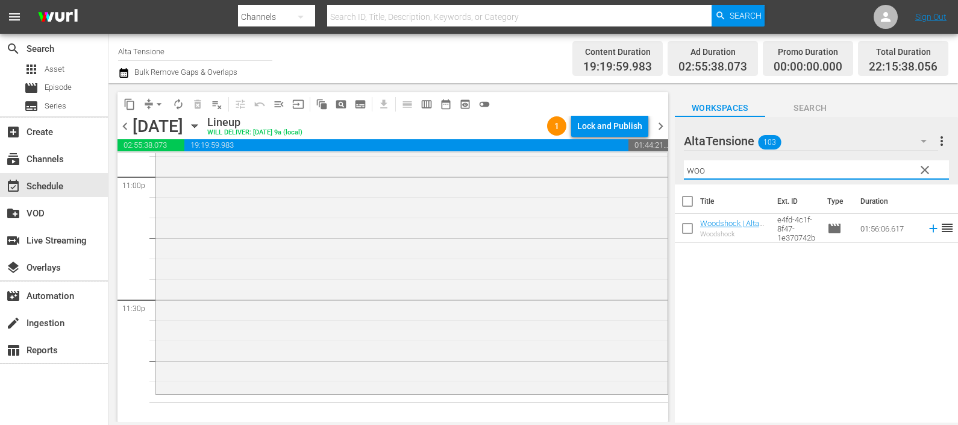
type input "woo"
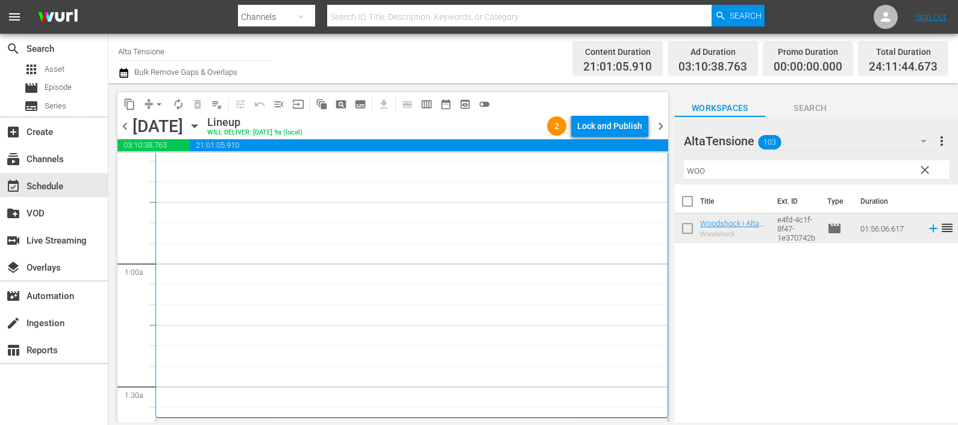
scroll to position [0, 0]
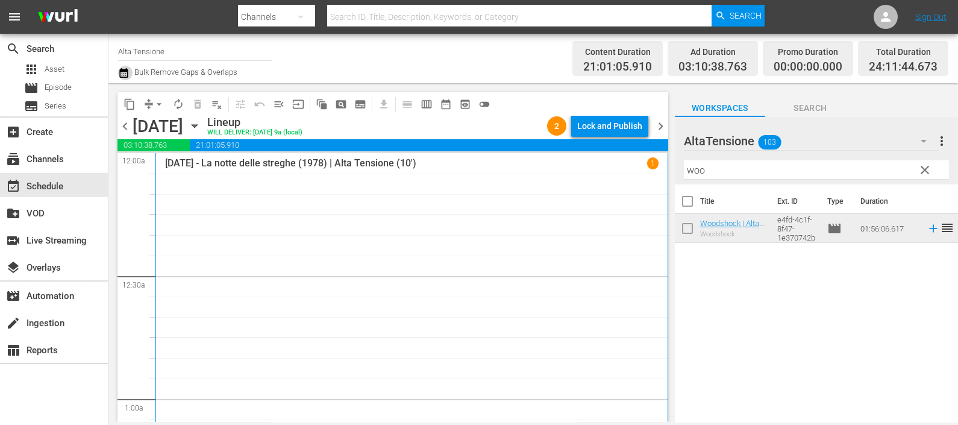
click at [121, 69] on icon "button" at bounding box center [123, 73] width 11 height 14
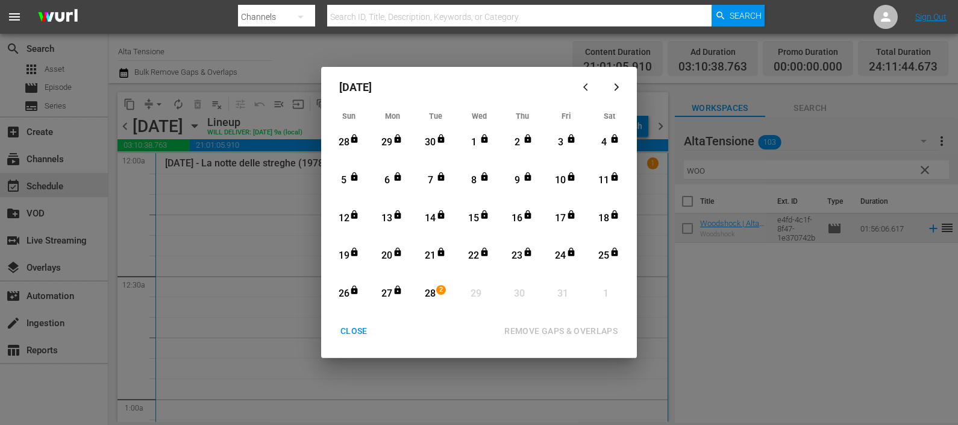
drag, startPoint x: 425, startPoint y: 293, endPoint x: 501, endPoint y: 312, distance: 78.1
click at [425, 294] on div "28" at bounding box center [430, 294] width 15 height 14
drag, startPoint x: 566, startPoint y: 325, endPoint x: 337, endPoint y: 336, distance: 229.2
click at [566, 327] on div "REMOVE GAPS & OVERLAPS" at bounding box center [561, 331] width 133 height 15
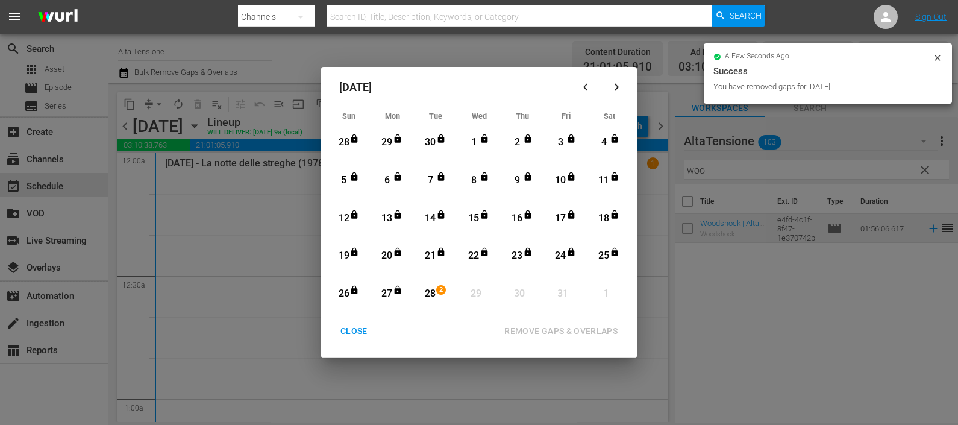
click at [356, 328] on div "CLOSE" at bounding box center [354, 331] width 46 height 15
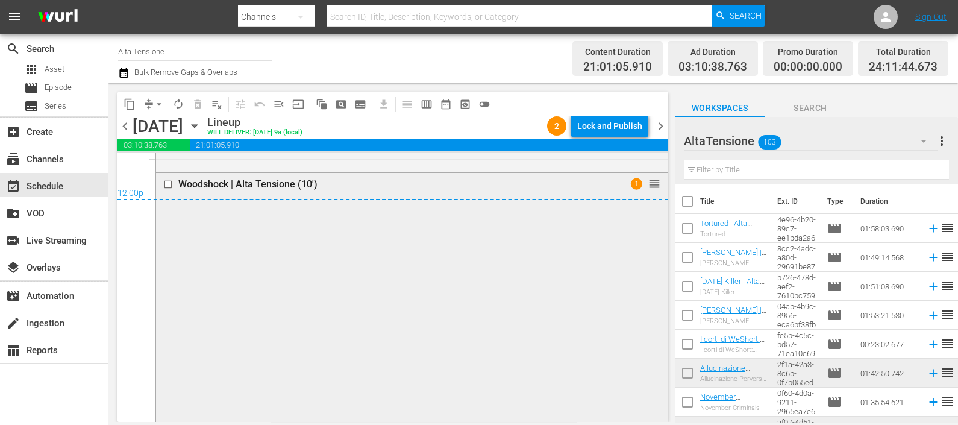
scroll to position [5778, 0]
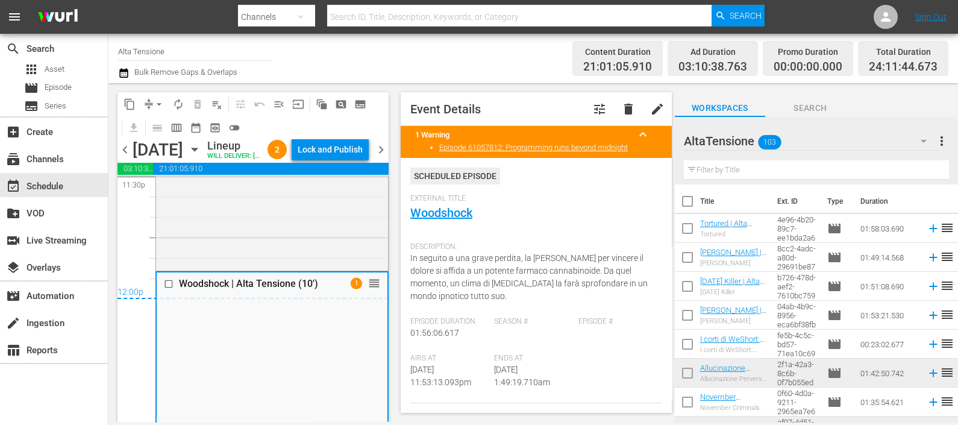
click at [349, 139] on div "chevron_left [DATE] [DATE] Lineup WILL DELIVER: [DATE] 9a (local) 2 Lock and Pu…" at bounding box center [253, 151] width 271 height 24
click at [348, 148] on div "Lock and Publish" at bounding box center [330, 150] width 65 height 22
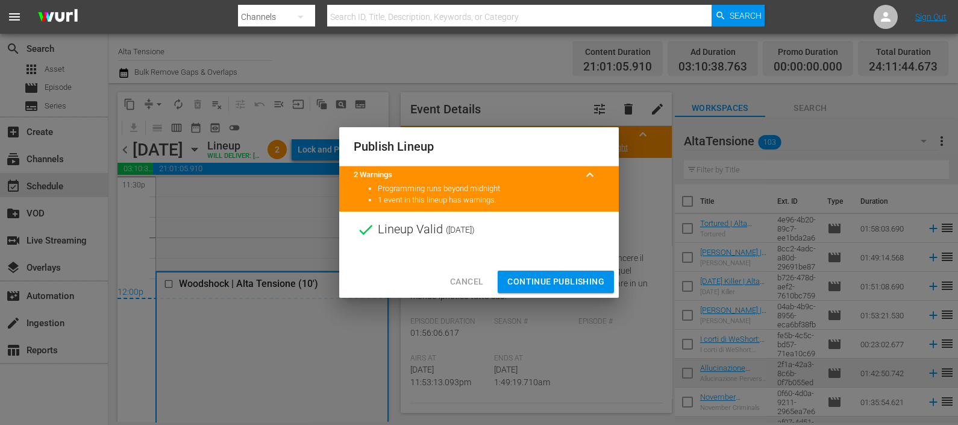
click at [564, 277] on span "Continue Publishing" at bounding box center [555, 281] width 97 height 15
